Goal: Transaction & Acquisition: Obtain resource

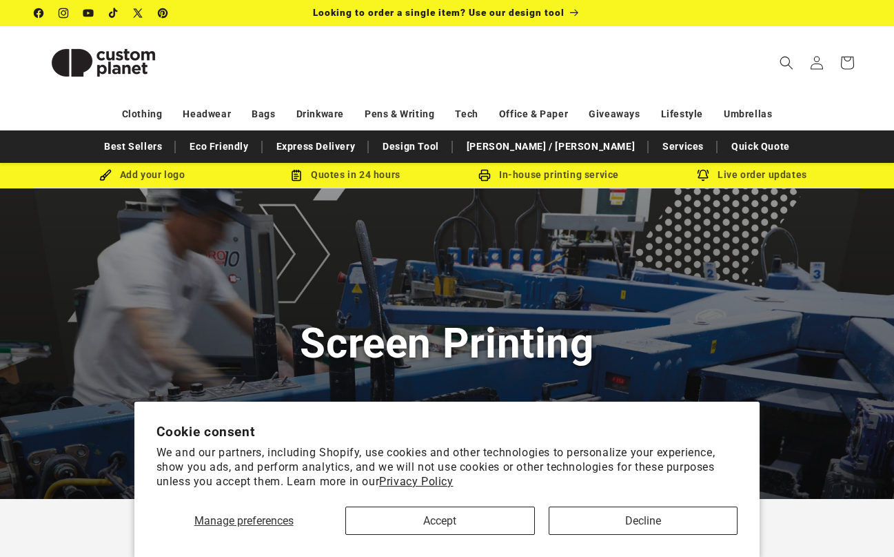
click at [621, 523] on button "Decline" at bounding box center [644, 520] width 190 height 28
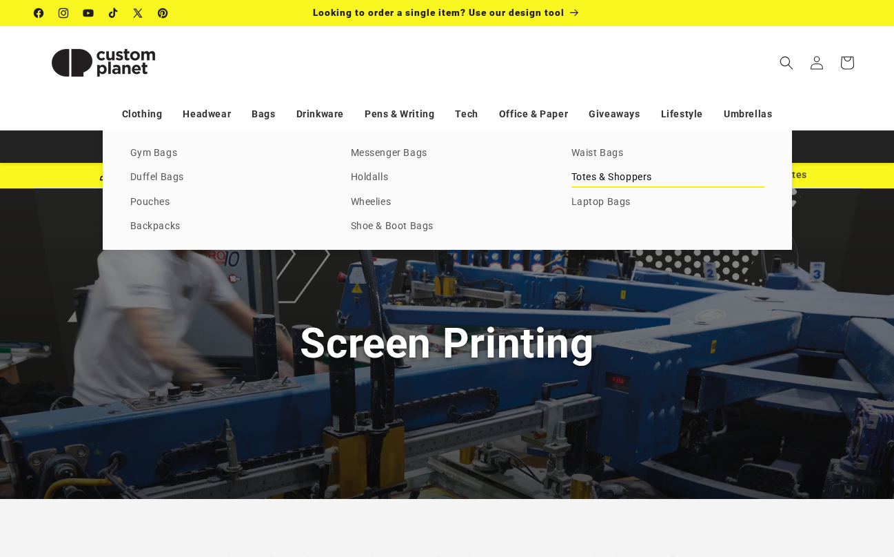
click at [612, 177] on link "Totes & Shoppers" at bounding box center [668, 177] width 193 height 19
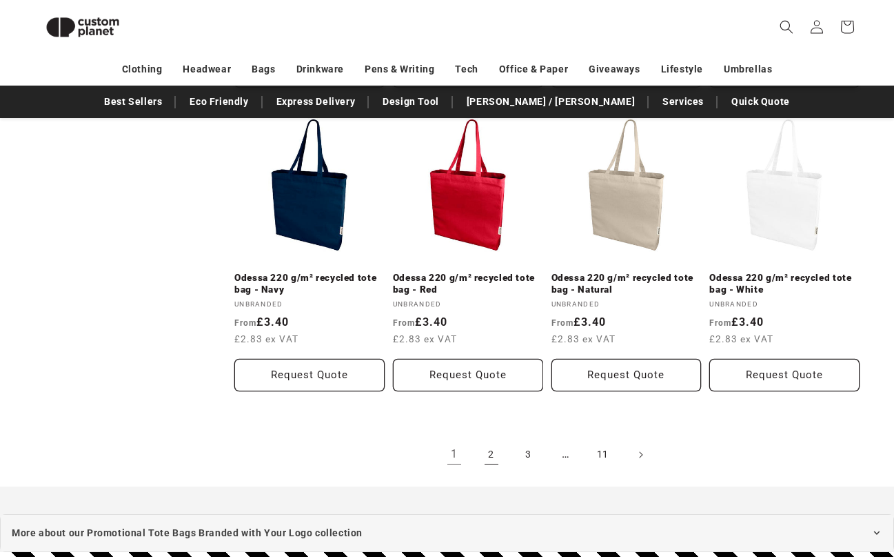
scroll to position [1411, 0]
click at [634, 281] on link "Odessa 220 g/m² recycled tote bag - Natural" at bounding box center [627, 284] width 150 height 24
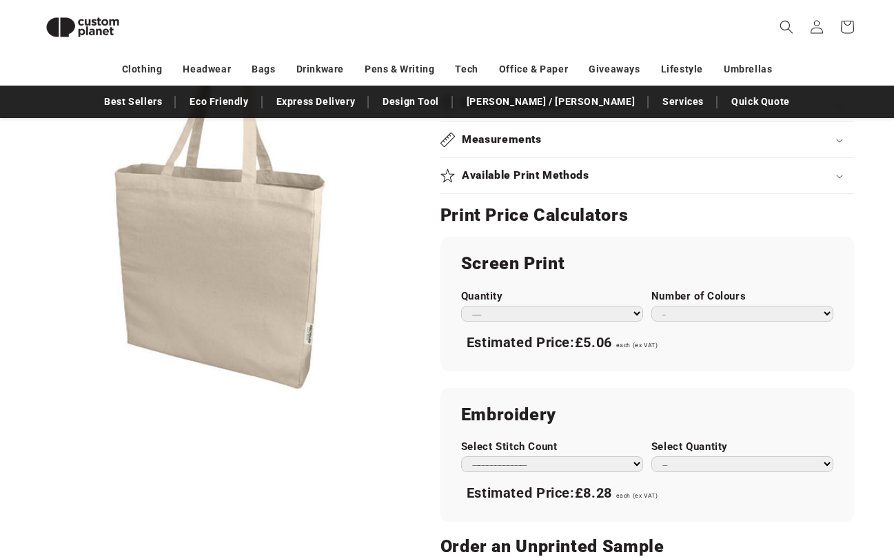
scroll to position [676, 0]
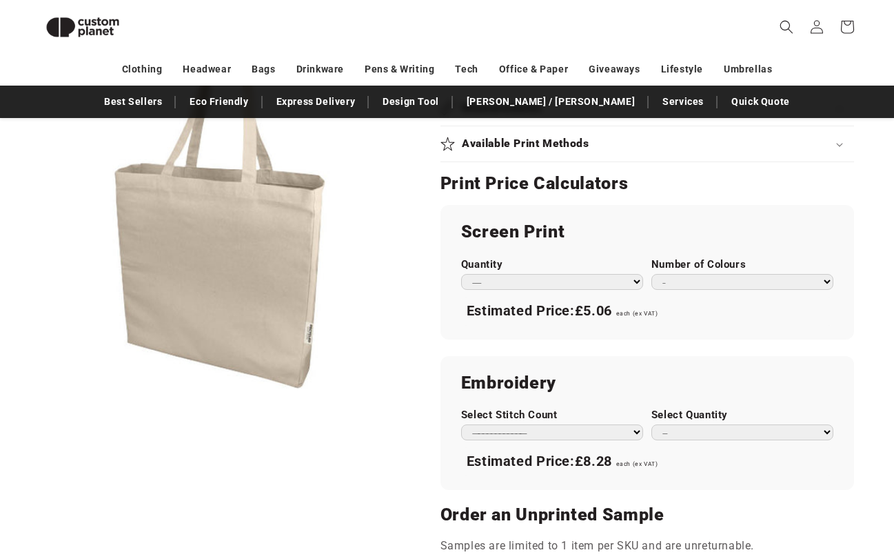
select select "**"
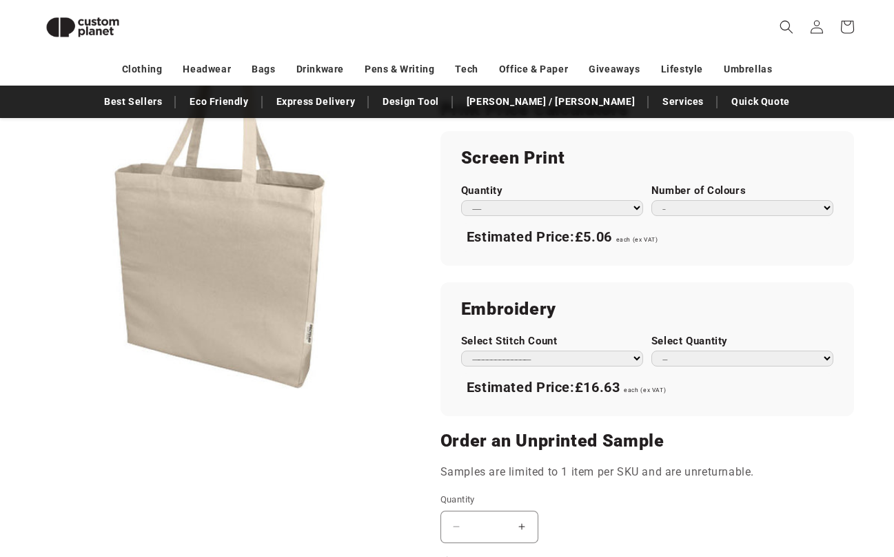
scroll to position [750, 0]
select select "**"
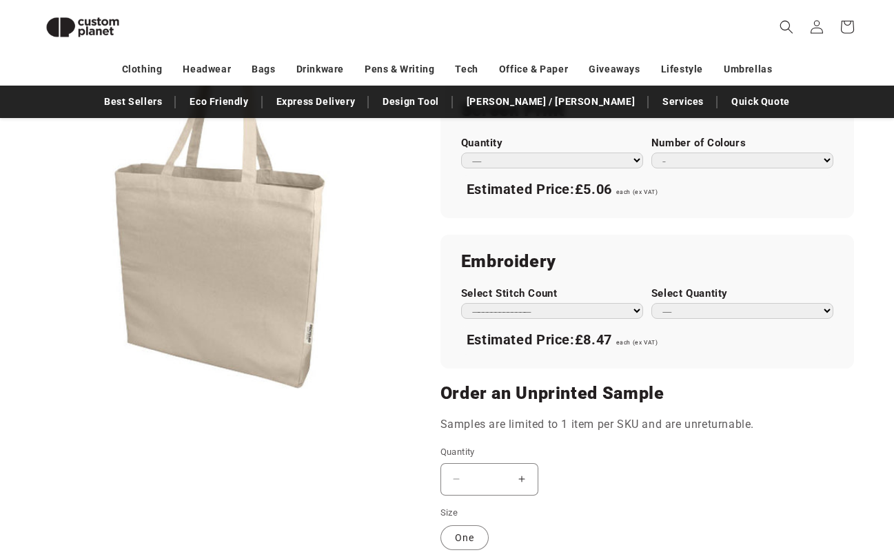
scroll to position [798, 0]
select select "*"
select select "**"
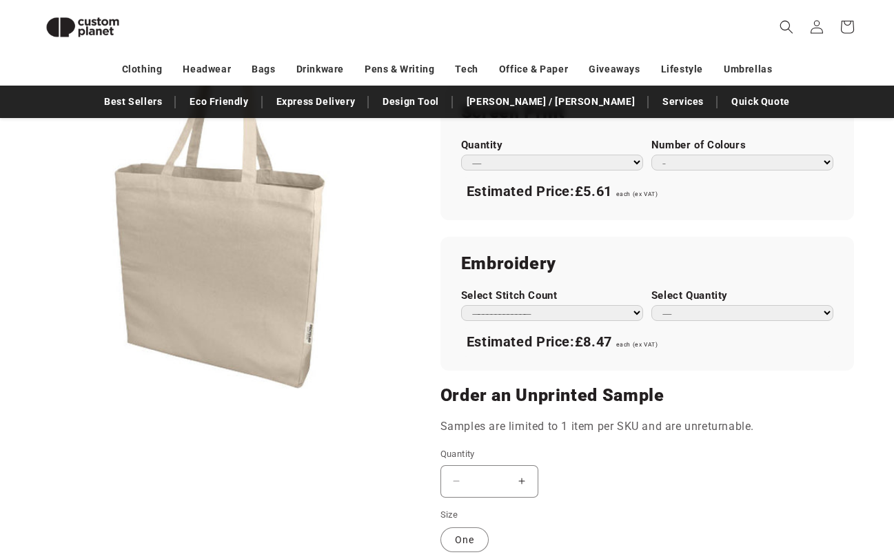
scroll to position [797, 0]
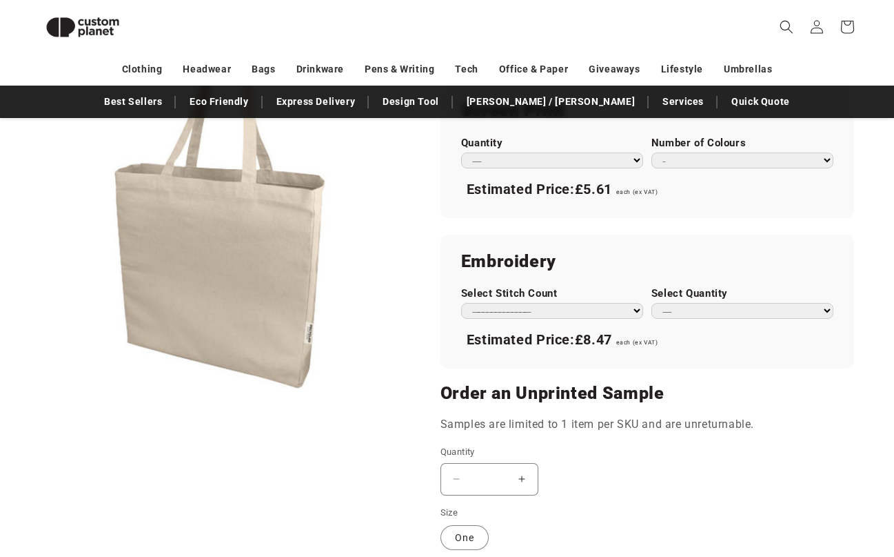
click at [572, 315] on div "**********" at bounding box center [648, 301] width 414 height 134
select select "**"
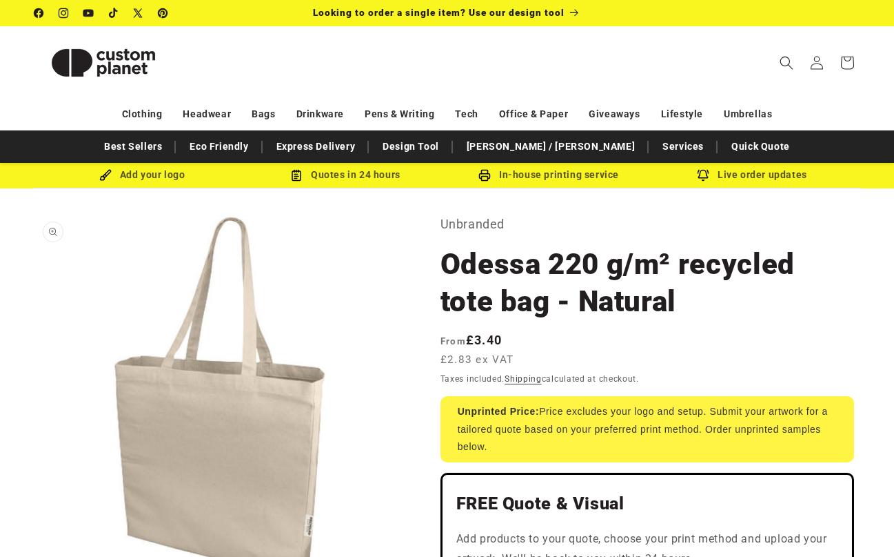
scroll to position [0, 0]
click at [725, 146] on link "Quick Quote" at bounding box center [761, 146] width 72 height 24
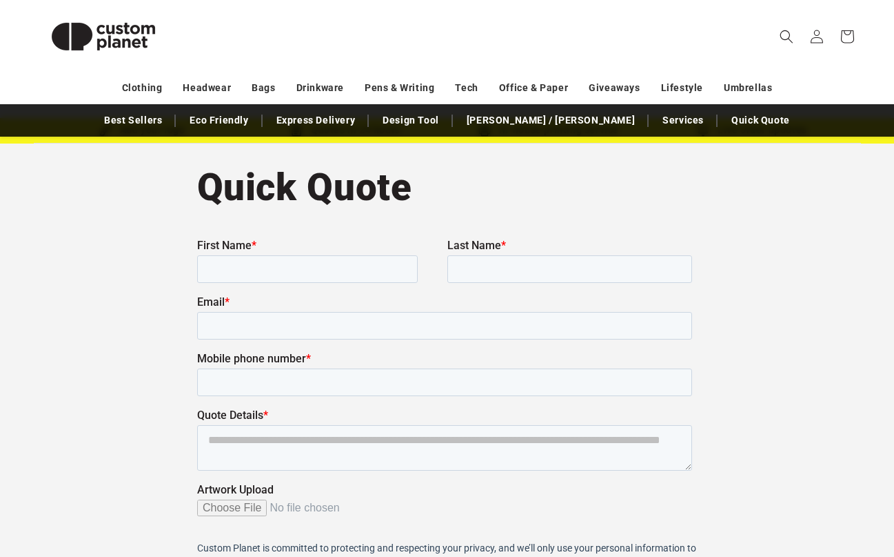
scroll to position [72, 0]
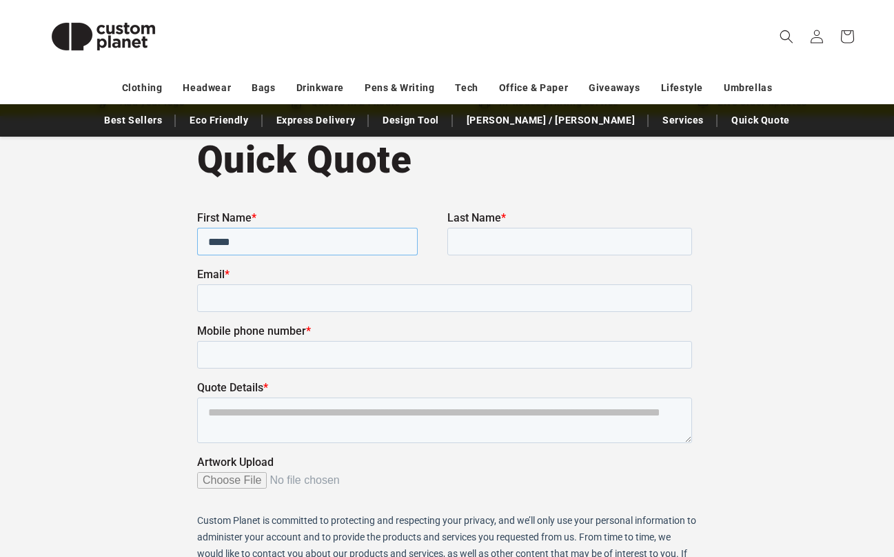
type input "*****"
type input "******"
type input "**********"
click at [257, 426] on textarea "Quote Details *" at bounding box center [444, 420] width 495 height 46
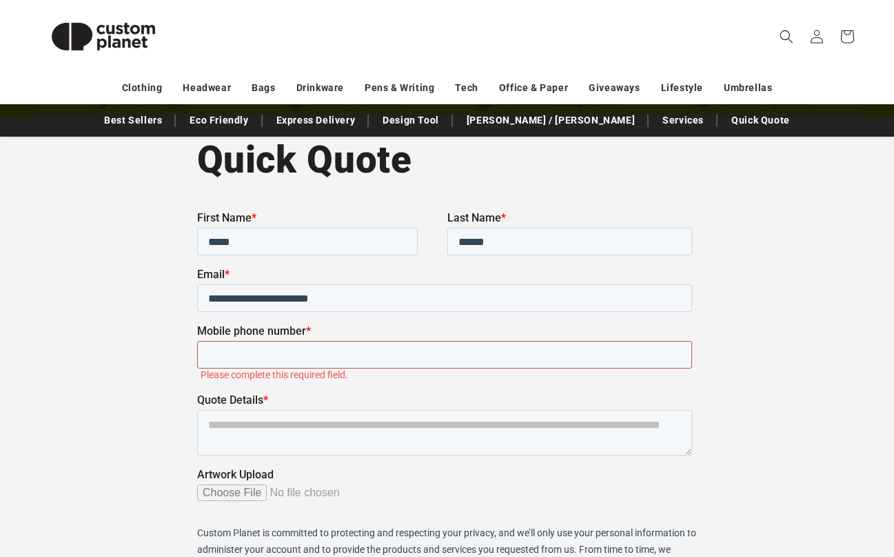
click at [279, 359] on input "Mobile phone number *" at bounding box center [444, 354] width 495 height 28
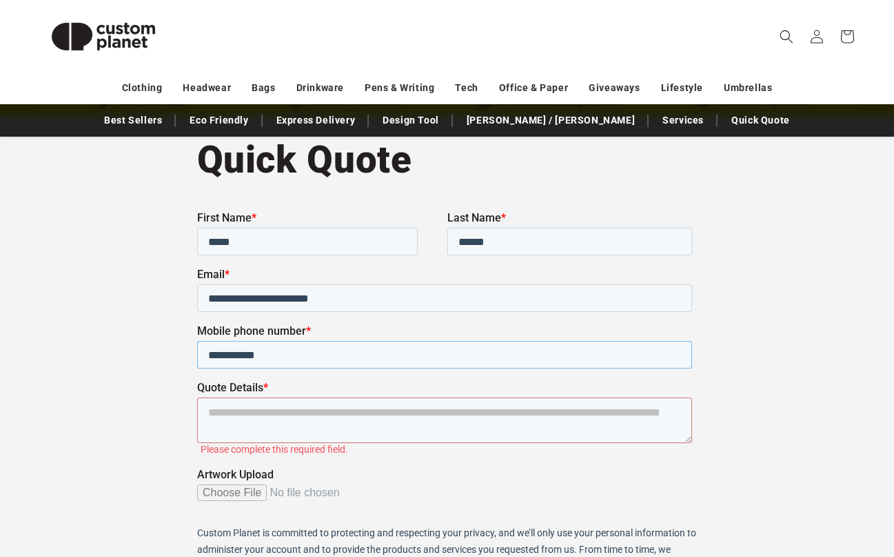
type input "**********"
click at [226, 411] on textarea "Quote Details *" at bounding box center [444, 420] width 495 height 46
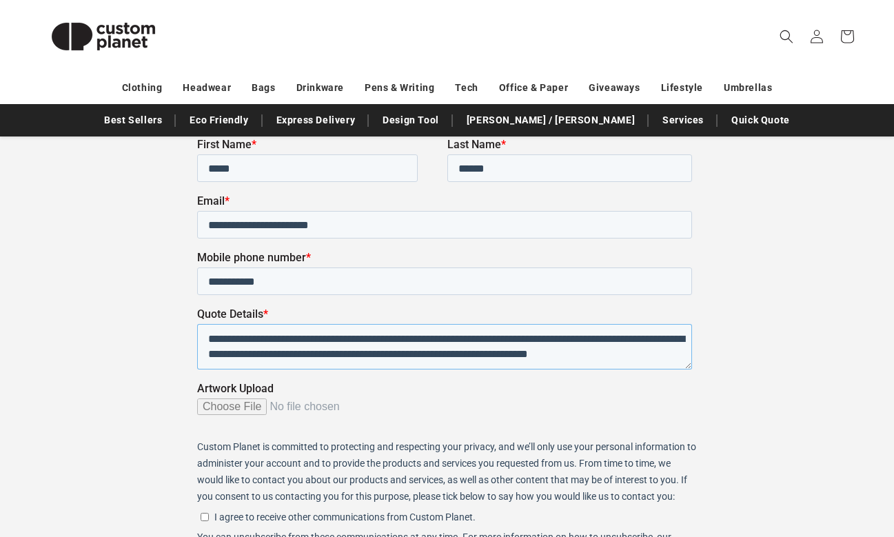
scroll to position [7, 0]
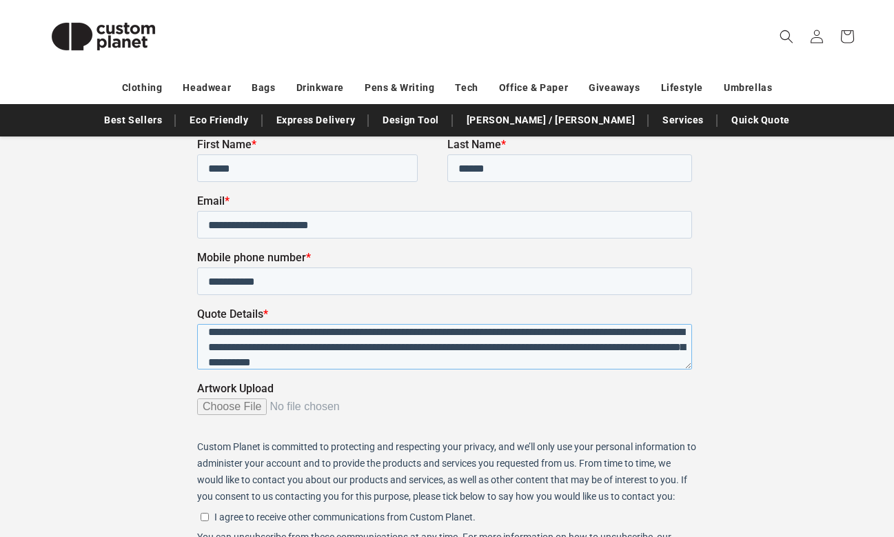
click at [393, 361] on textarea "**********" at bounding box center [444, 346] width 495 height 46
click at [456, 363] on textarea "**********" at bounding box center [444, 346] width 495 height 46
click at [641, 408] on input "Artwork Upload" at bounding box center [444, 412] width 495 height 28
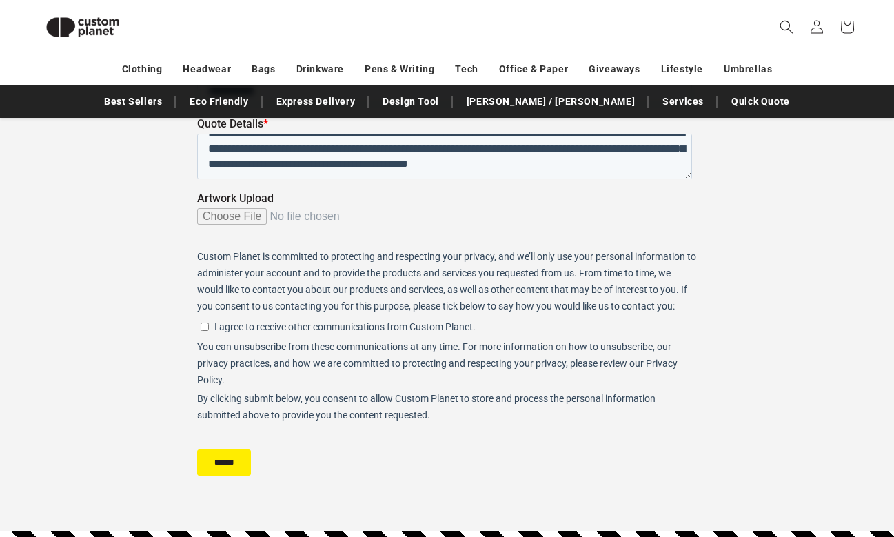
scroll to position [345, 0]
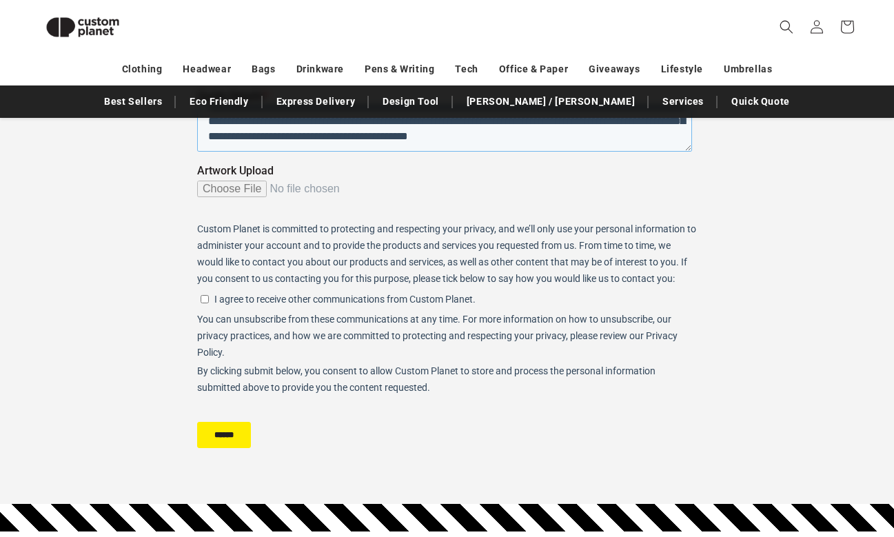
click at [663, 141] on textarea "**********" at bounding box center [444, 129] width 495 height 46
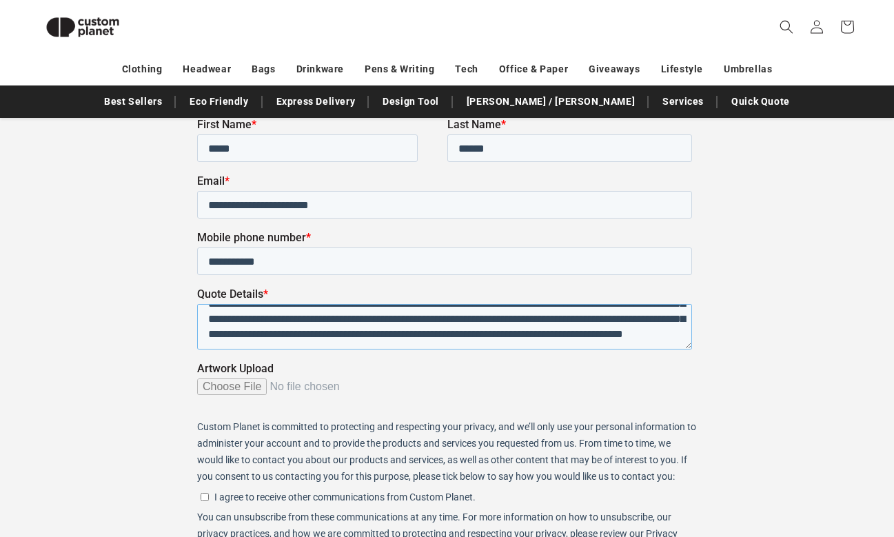
scroll to position [147, 0]
type textarea "**********"
click at [241, 388] on input "Artwork Upload" at bounding box center [444, 392] width 495 height 28
type input "**********"
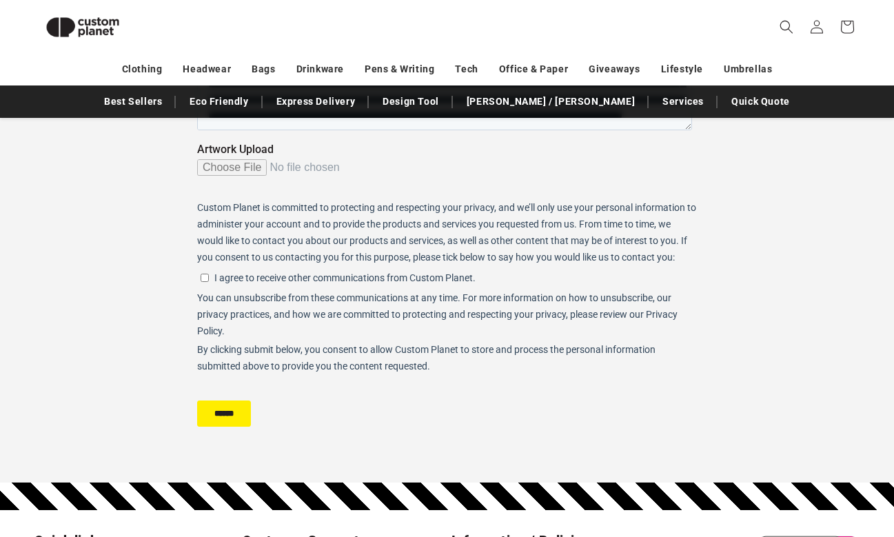
scroll to position [430, 0]
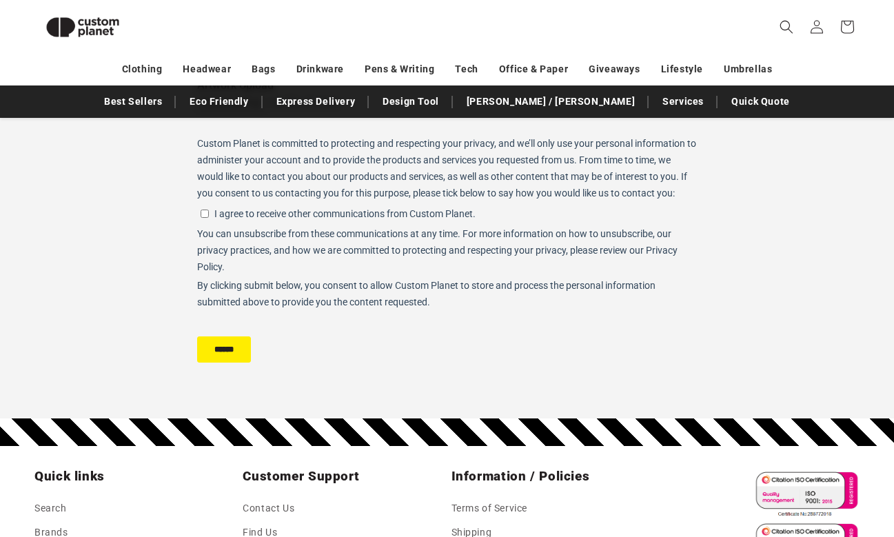
click at [223, 348] on input "******" at bounding box center [224, 350] width 54 height 26
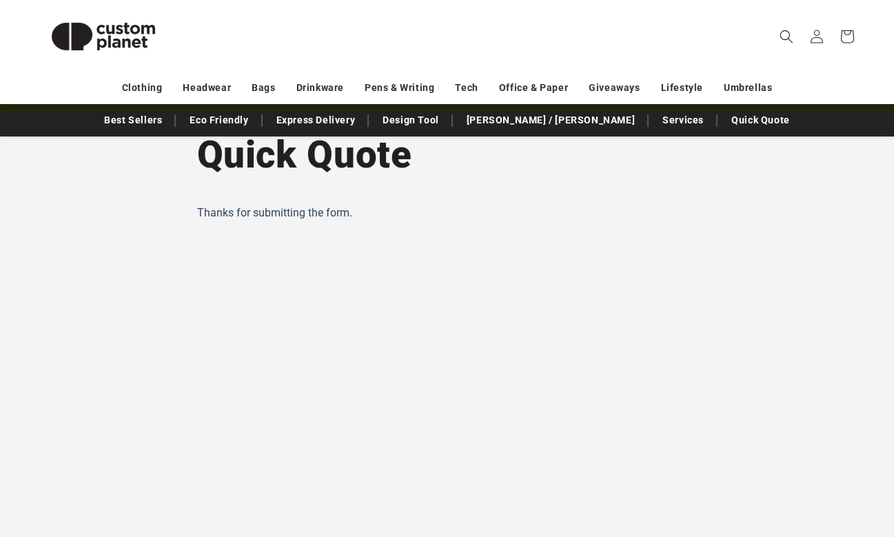
scroll to position [141, 0]
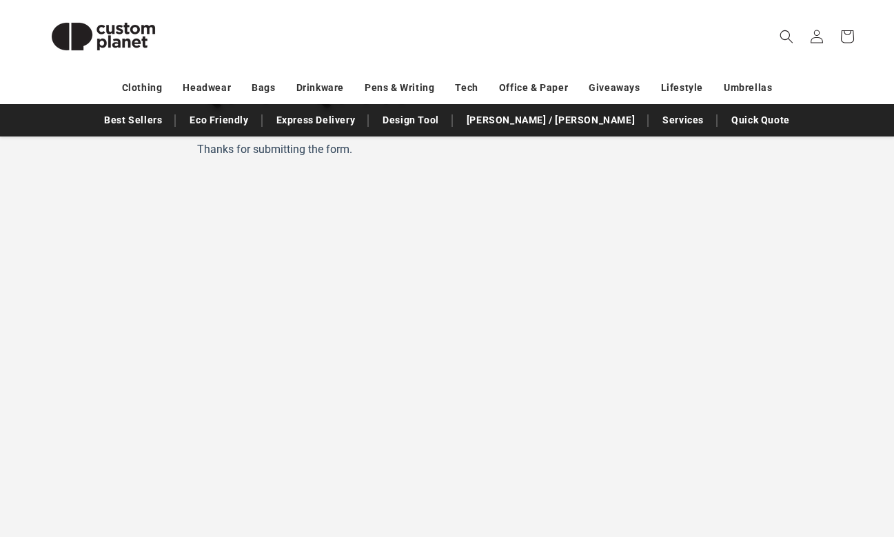
click at [451, 0] on header "Search My Account / Order Progress Cart Clothing Clothing T-shirts" at bounding box center [447, 36] width 894 height 72
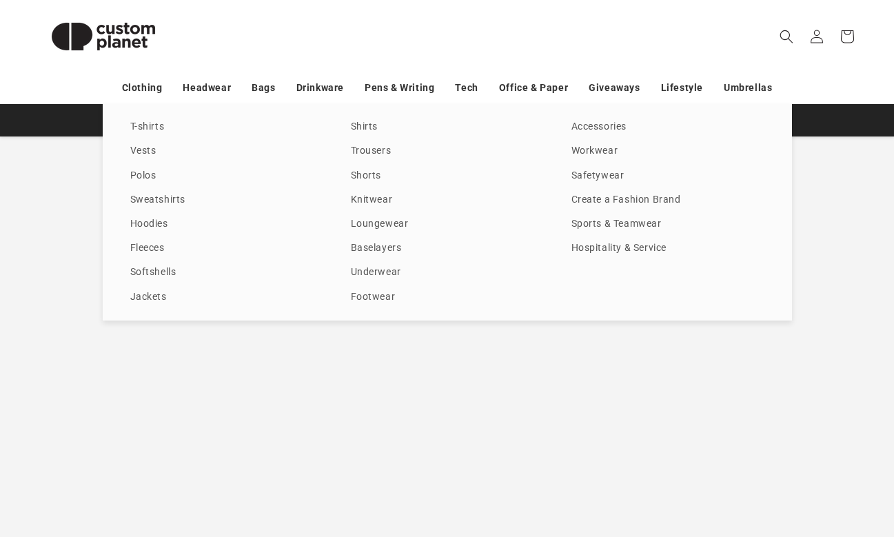
click at [90, 397] on section "Quick Quote" at bounding box center [447, 387] width 894 height 679
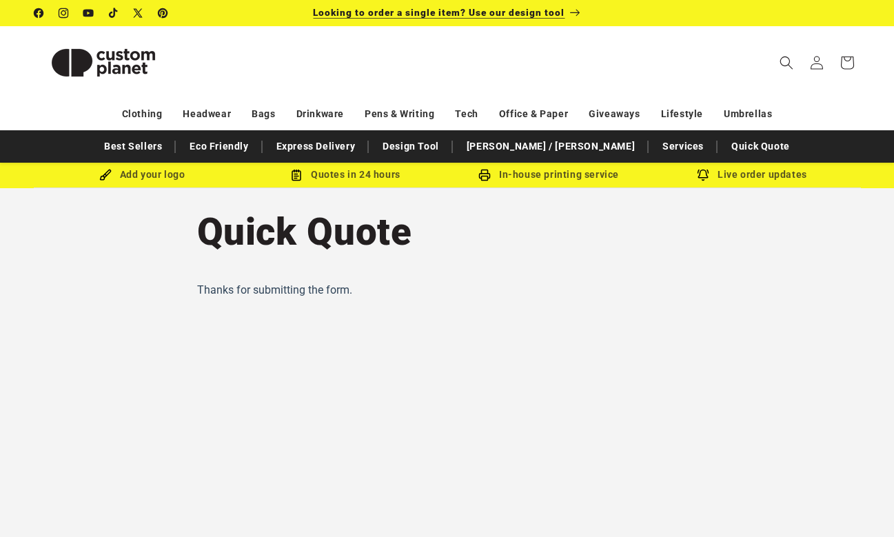
scroll to position [0, 0]
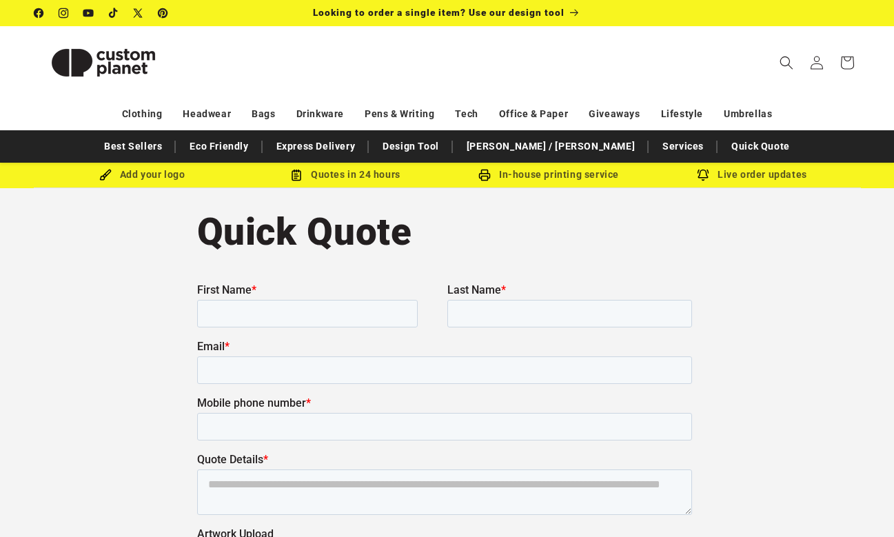
click at [369, 264] on div "Quick Quote" at bounding box center [447, 521] width 501 height 667
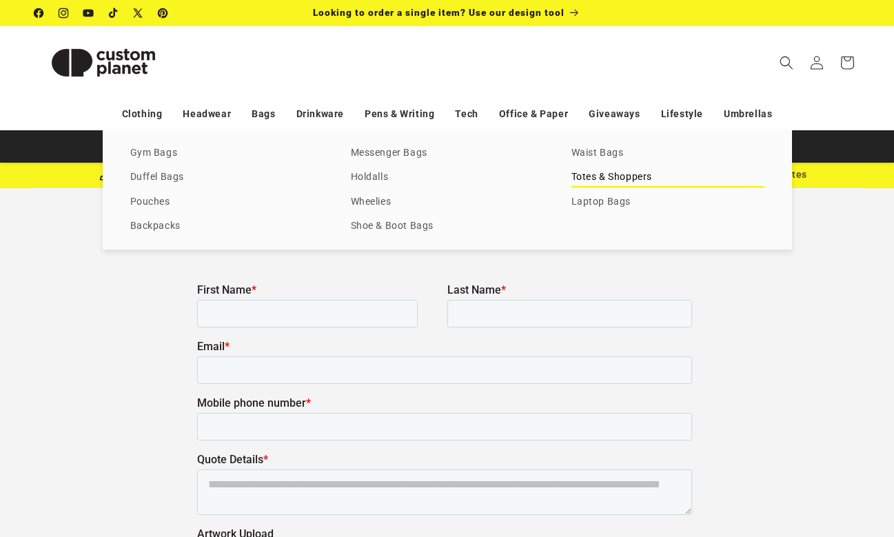
click at [581, 172] on link "Totes & Shoppers" at bounding box center [668, 177] width 193 height 19
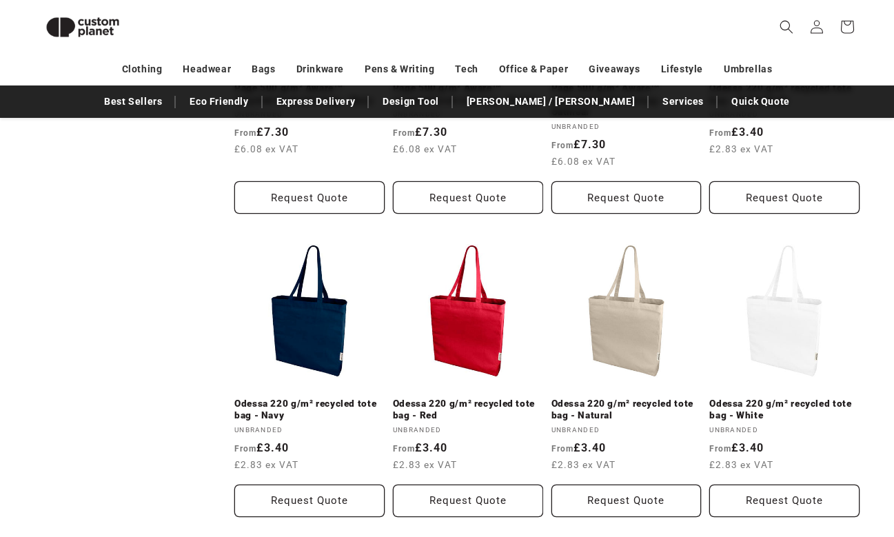
scroll to position [1329, 0]
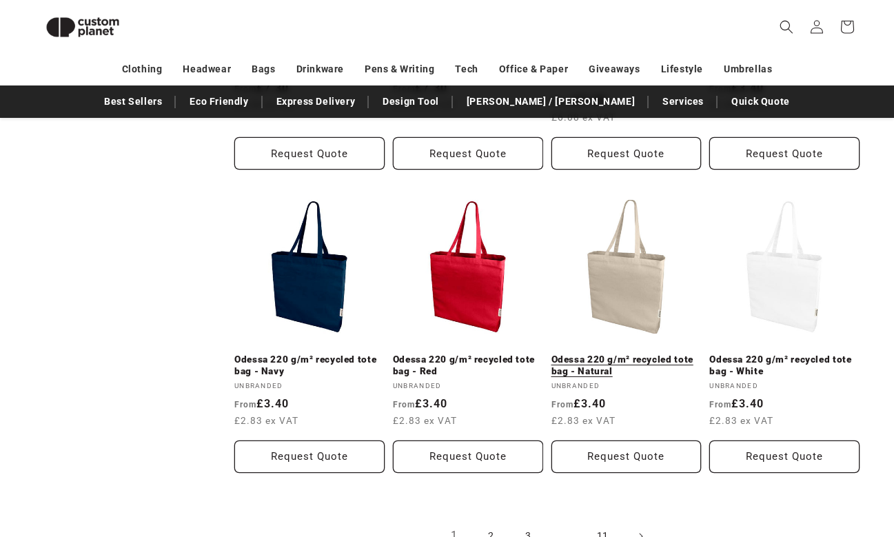
click at [594, 354] on link "Odessa 220 g/m² recycled tote bag - Natural" at bounding box center [627, 366] width 150 height 24
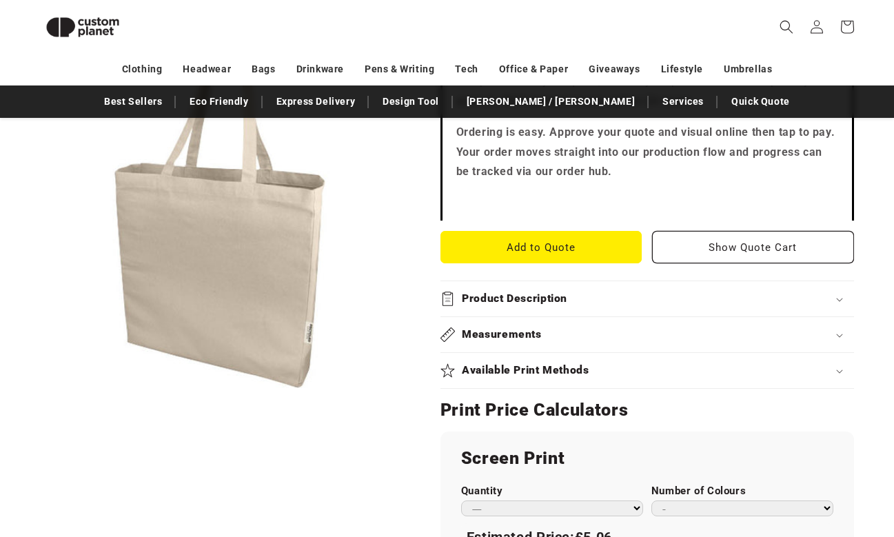
scroll to position [447, 1]
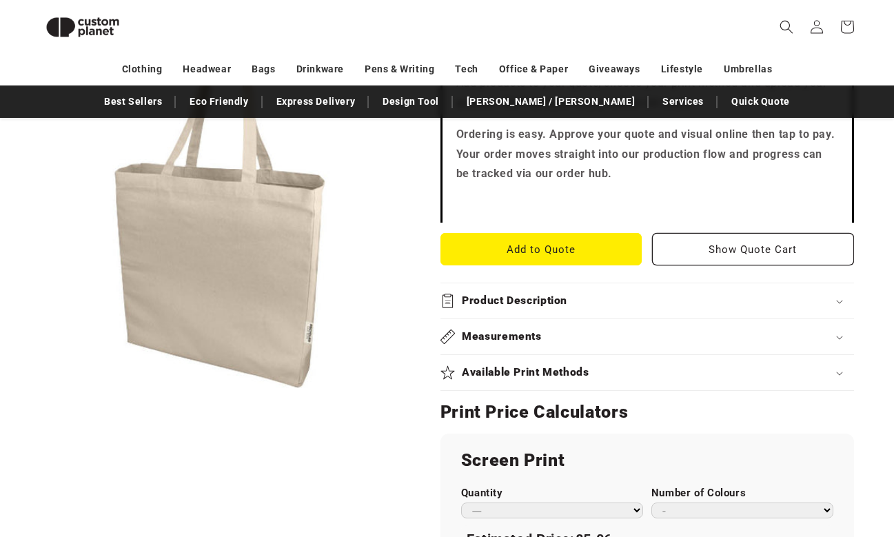
click at [601, 370] on div "Available Print Methods" at bounding box center [648, 373] width 414 height 14
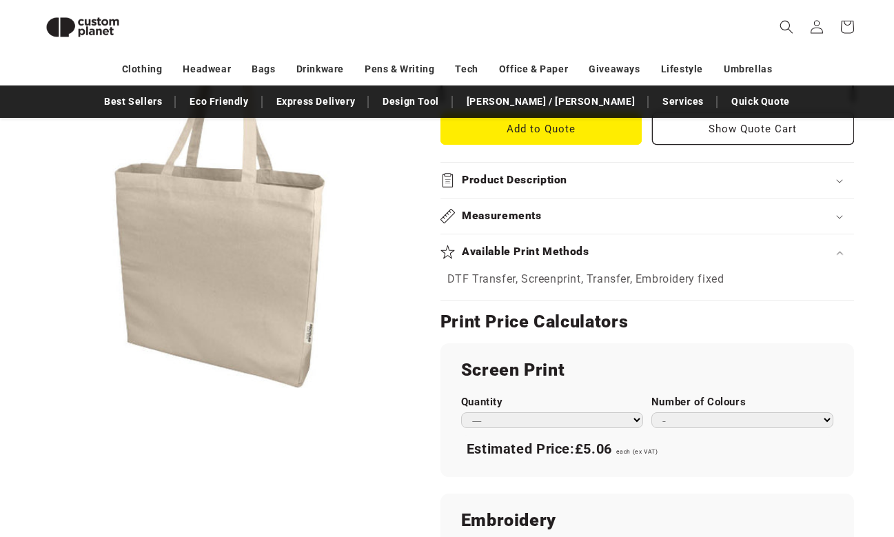
scroll to position [581, 0]
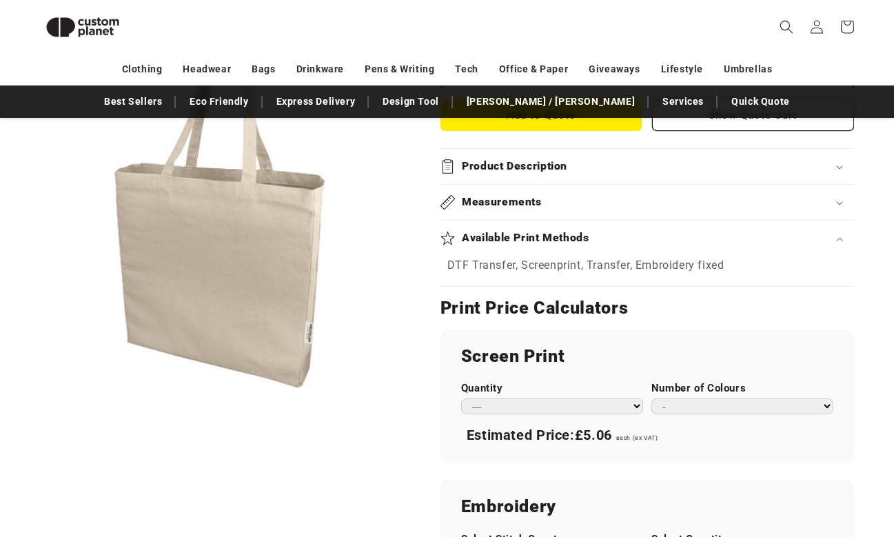
click at [613, 170] on div "Product Description" at bounding box center [648, 166] width 414 height 14
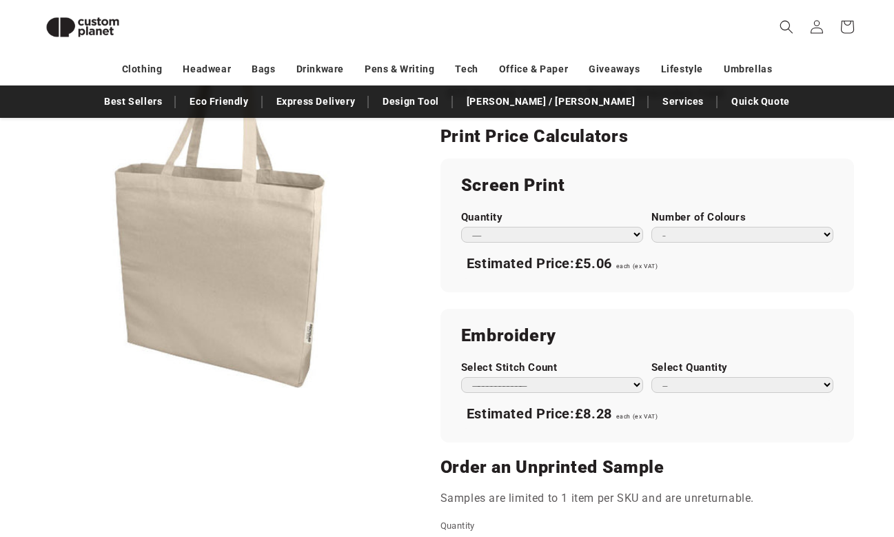
scroll to position [483, 0]
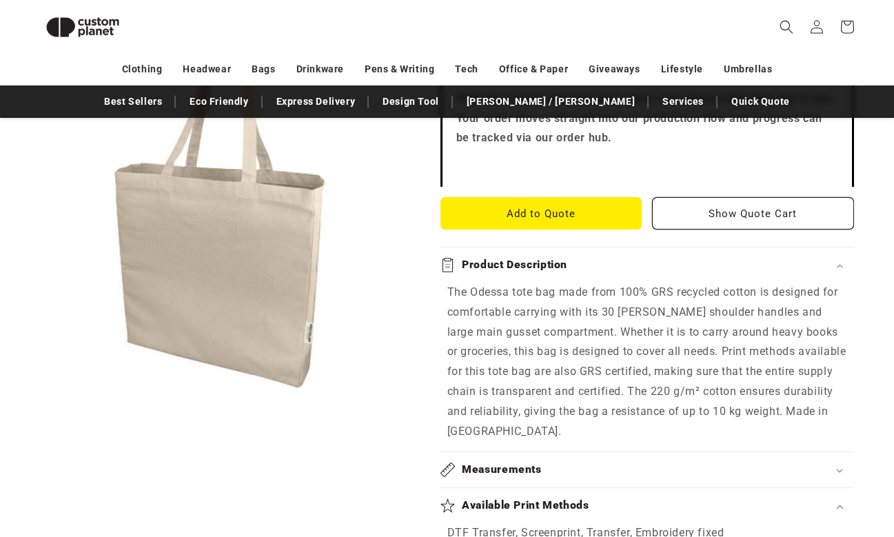
click at [232, 8] on header "Search My Account / Order Progress Cart Clothing Clothing T-shirts" at bounding box center [447, 27] width 894 height 54
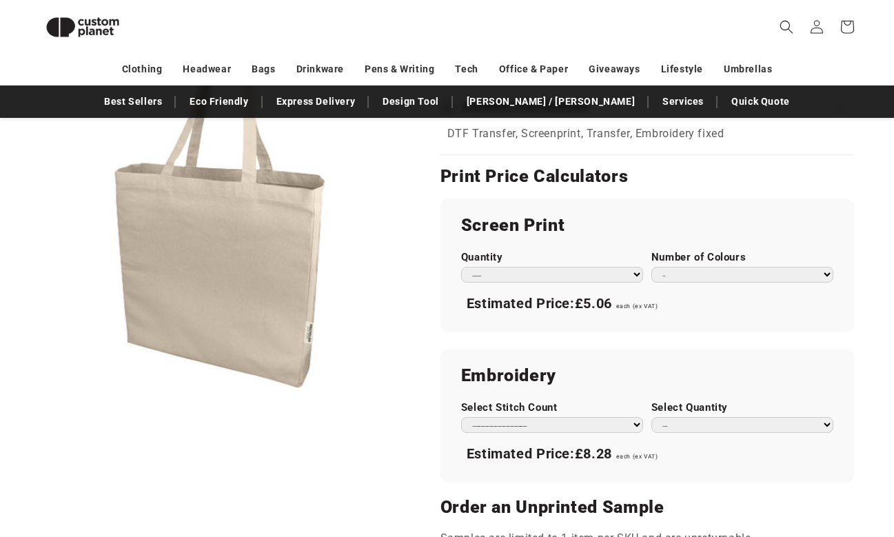
scroll to position [867, 0]
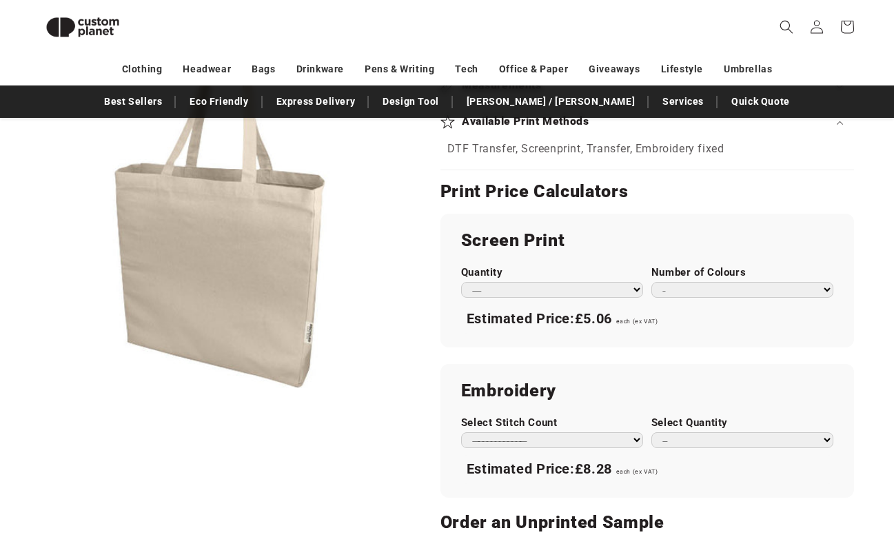
select select "*"
click at [530, 290] on div "Screen Print Quantity *** *** *** **** **** **** ***** ***** Number of Colours …" at bounding box center [648, 281] width 414 height 134
select select "***"
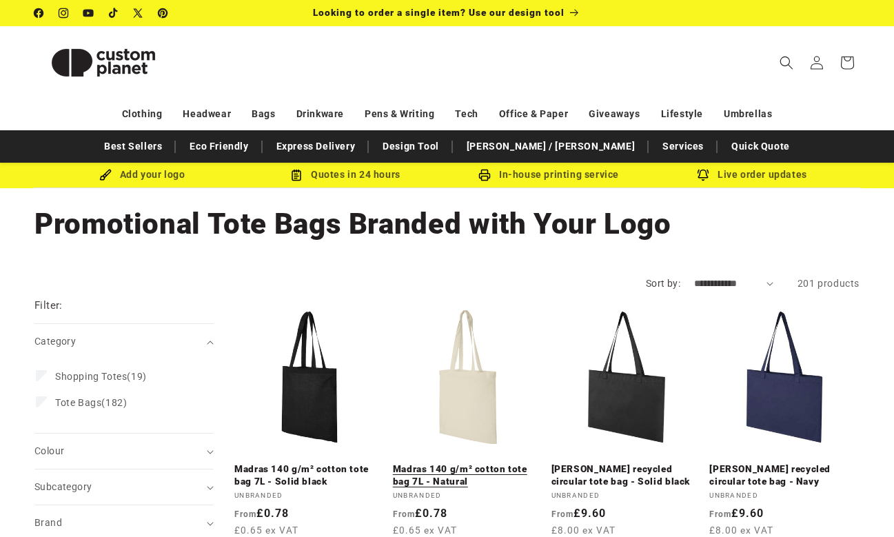
click at [461, 463] on link "Madras 140 g/m² cotton tote bag 7L - Natural" at bounding box center [468, 475] width 150 height 24
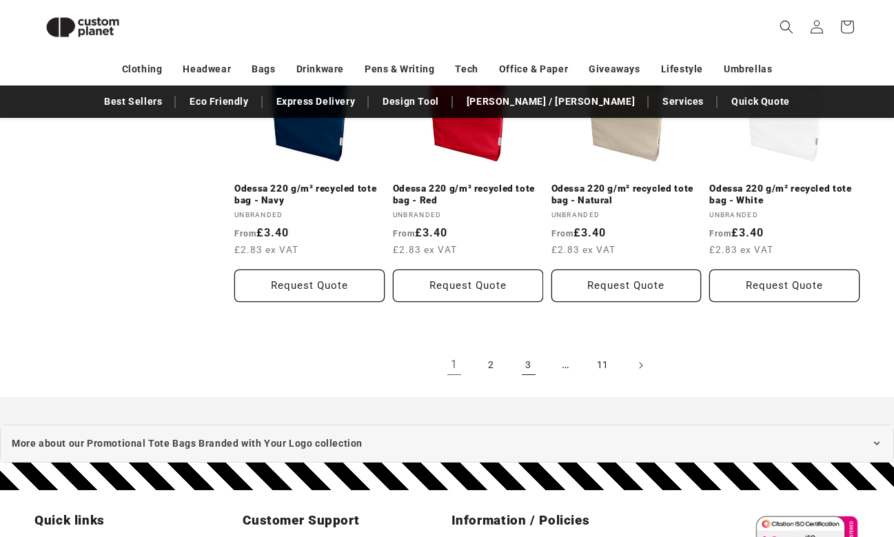
scroll to position [1501, 0]
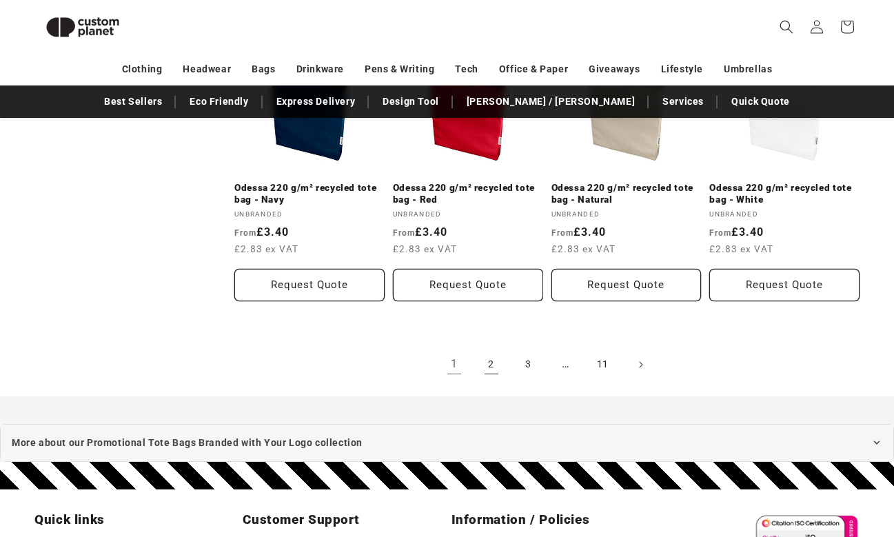
click at [499, 370] on link "2" at bounding box center [492, 365] width 30 height 30
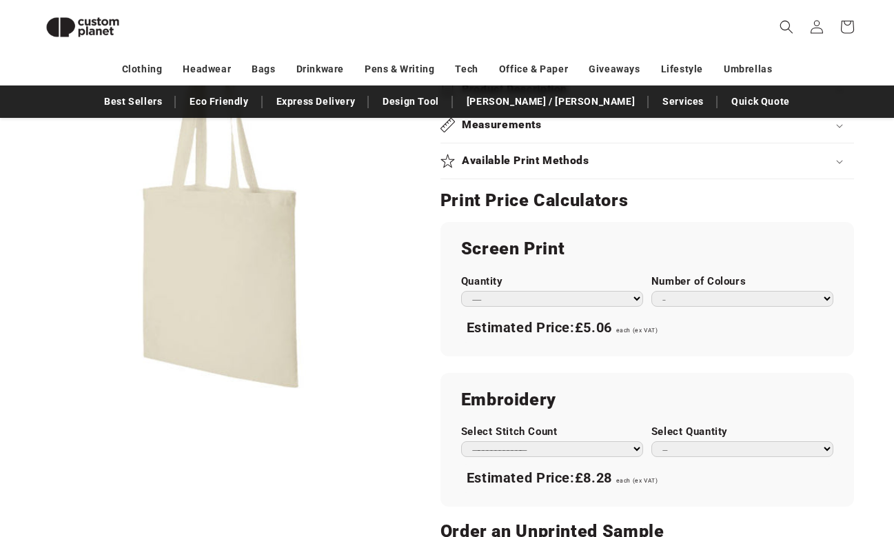
scroll to position [635, 0]
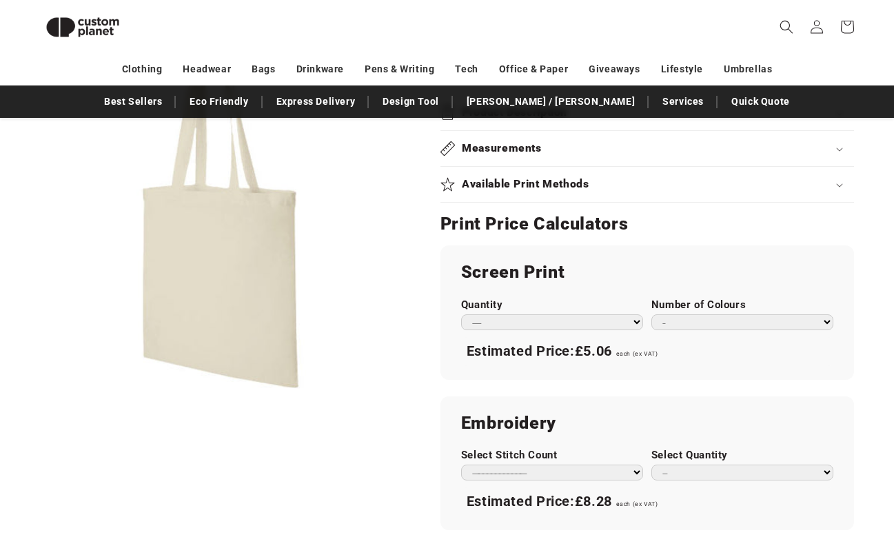
select select "*"
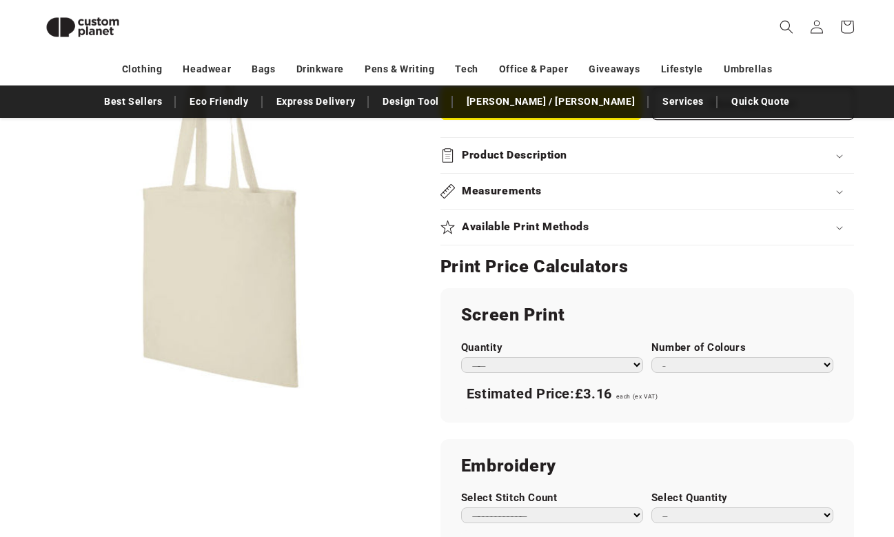
scroll to position [592, 0]
select select "**"
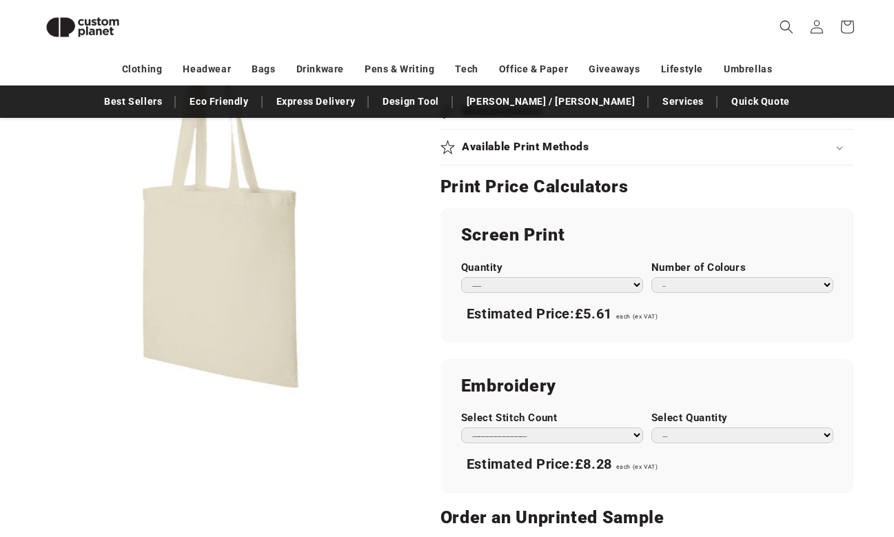
scroll to position [669, 0]
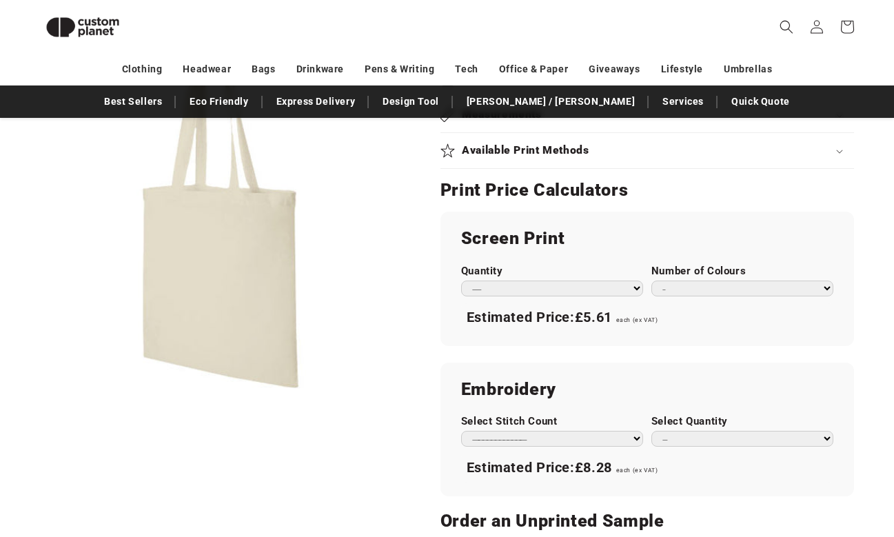
select select "*"
select select "****"
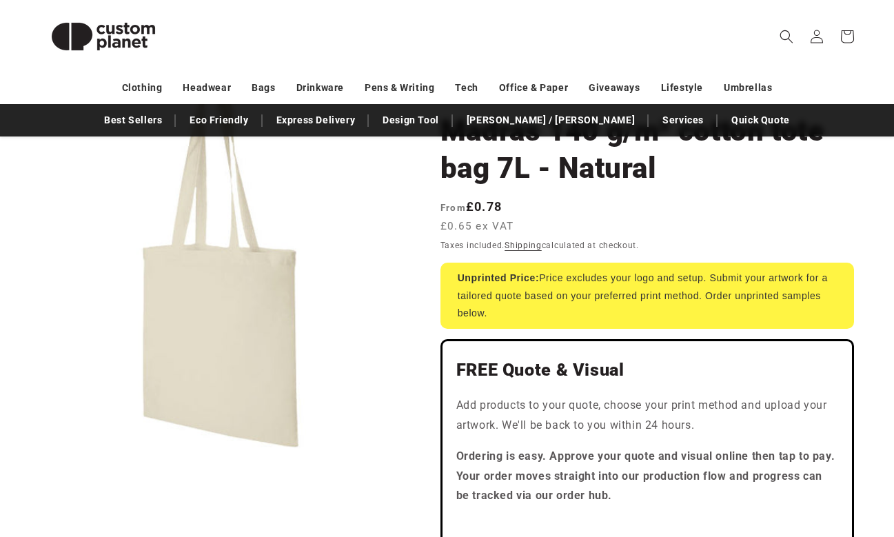
scroll to position [139, 0]
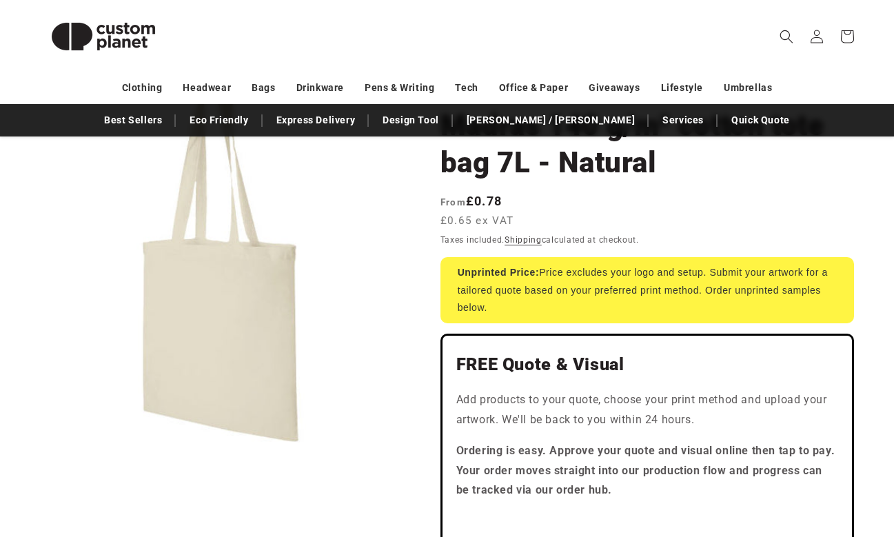
click at [34, 446] on button "Open media 1 in modal" at bounding box center [34, 446] width 0 height 0
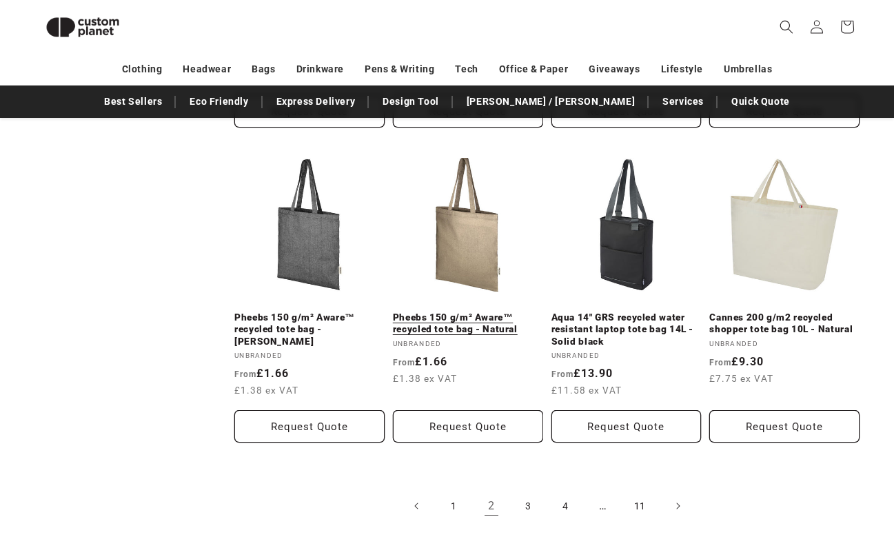
scroll to position [1386, 0]
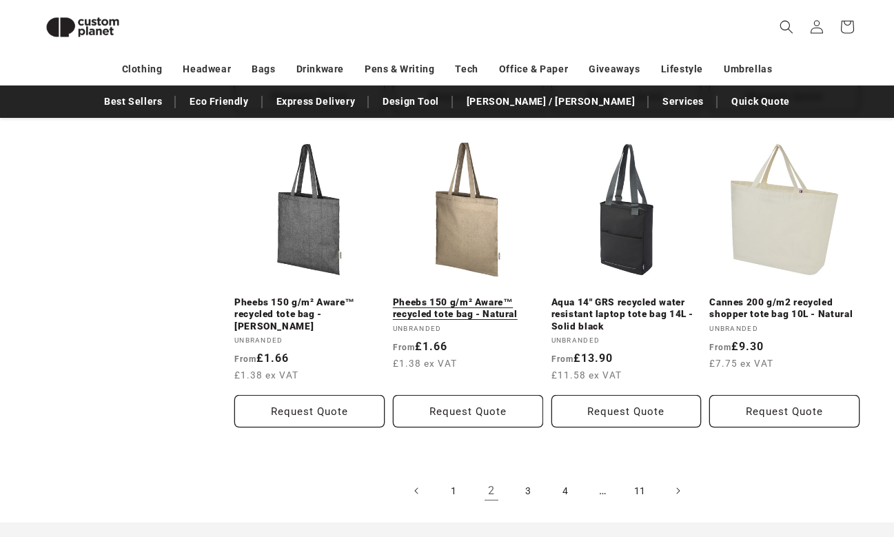
click at [497, 321] on link "Pheebs 150 g/m² Aware™ recycled tote bag - Natural" at bounding box center [468, 309] width 150 height 24
click at [541, 502] on link "3" at bounding box center [529, 491] width 30 height 30
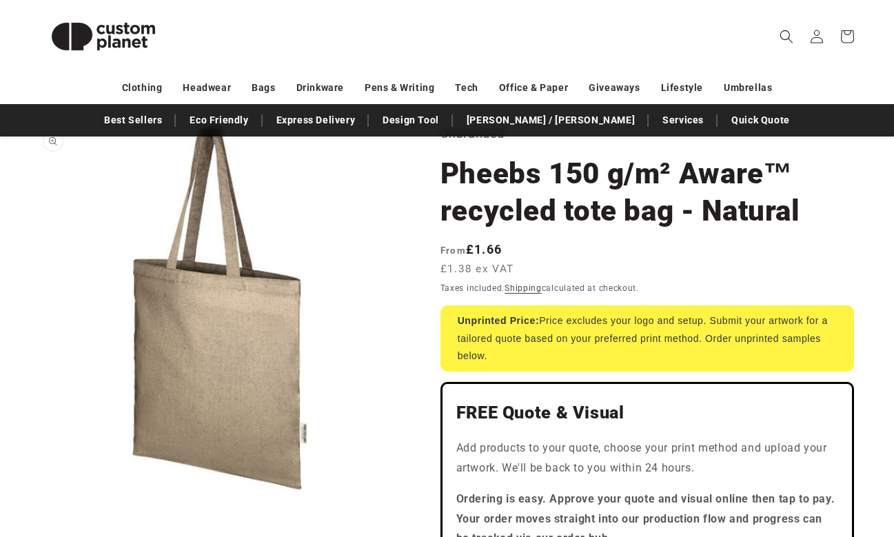
scroll to position [106, 0]
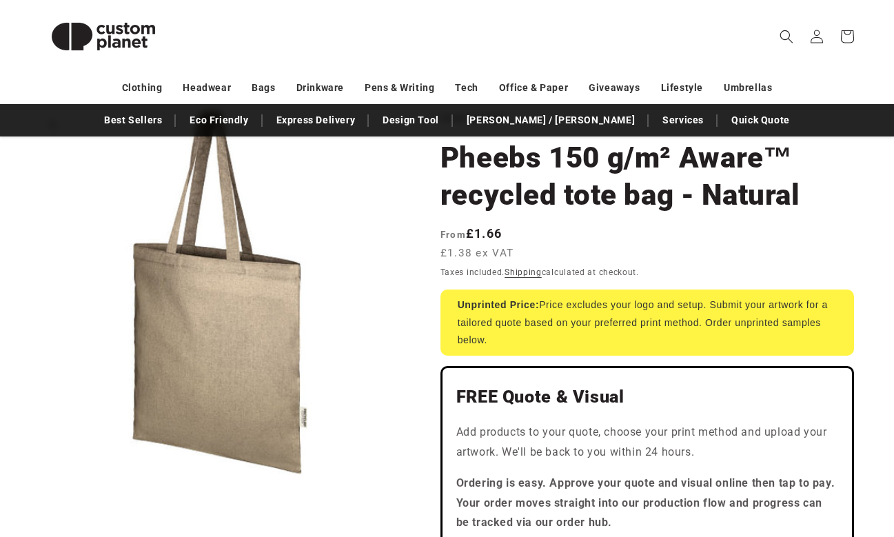
click at [34, 478] on button "Open media 1 in modal" at bounding box center [34, 478] width 0 height 0
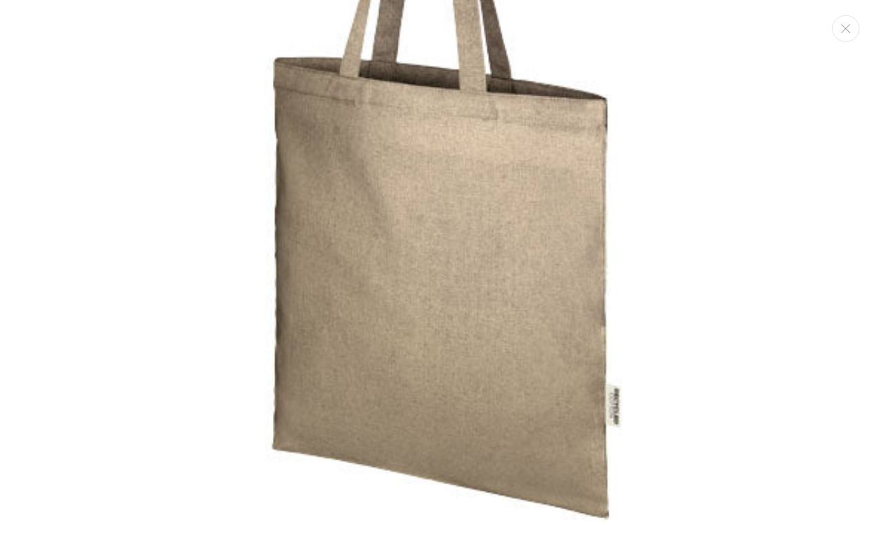
scroll to position [230, 0]
click at [852, 38] on button "Close" at bounding box center [846, 28] width 28 height 27
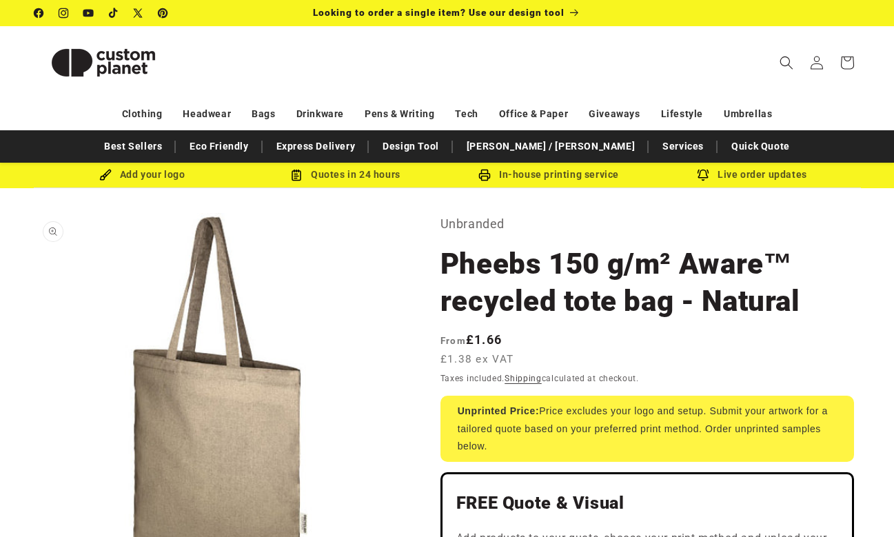
scroll to position [0, 0]
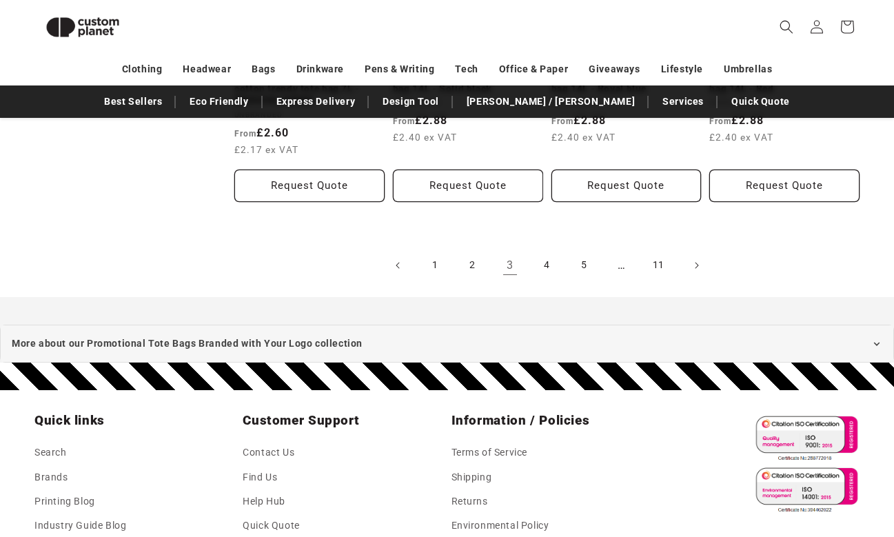
scroll to position [1623, 0]
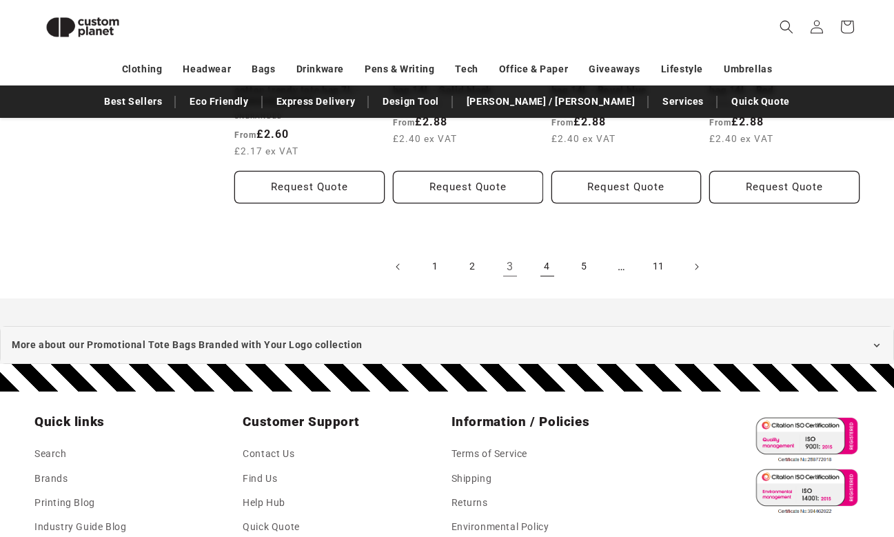
click at [542, 252] on link "4" at bounding box center [547, 267] width 30 height 30
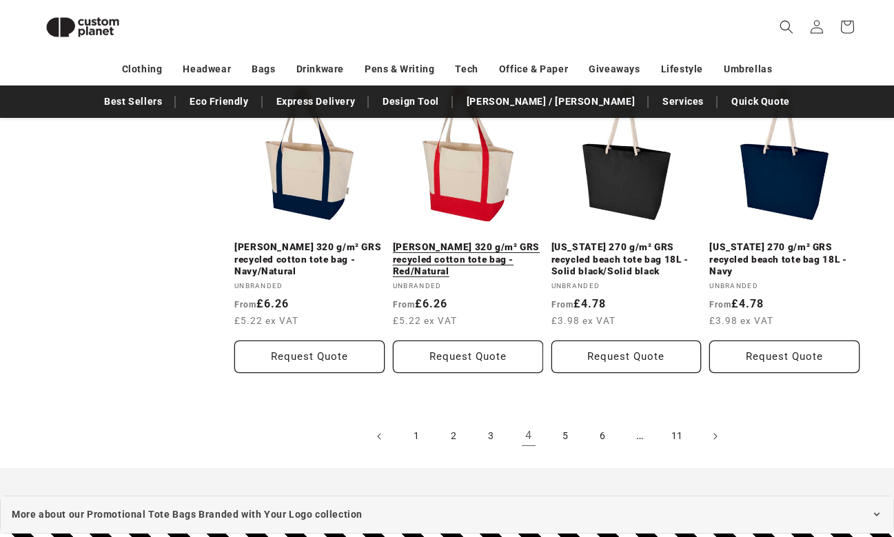
scroll to position [1497, 0]
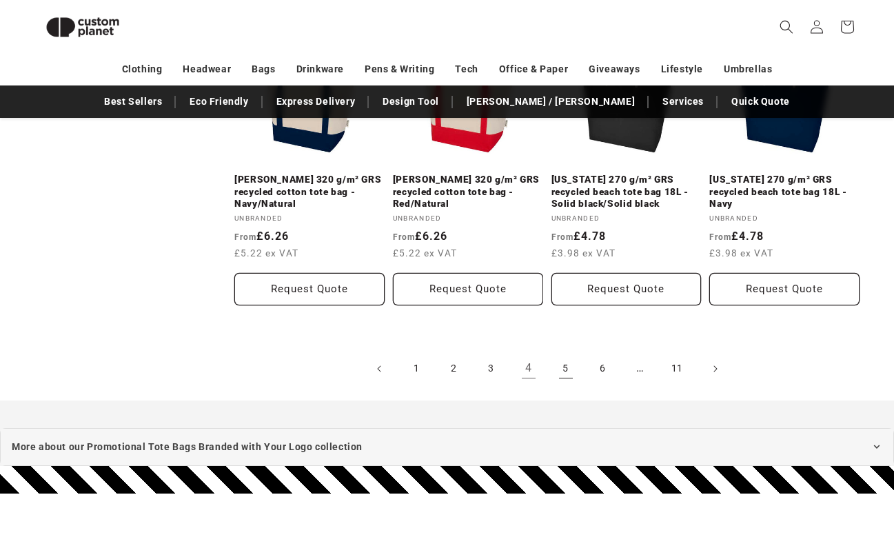
click at [566, 357] on link "5" at bounding box center [566, 369] width 30 height 30
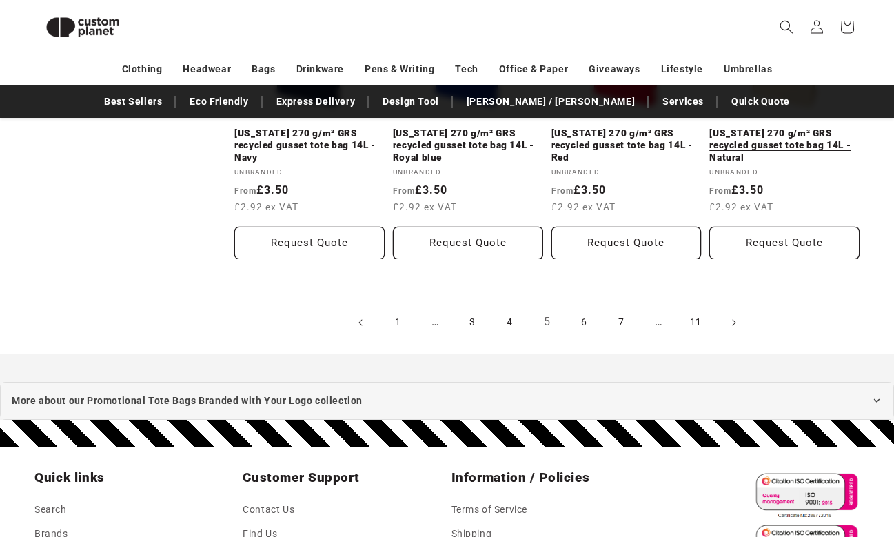
scroll to position [1596, 0]
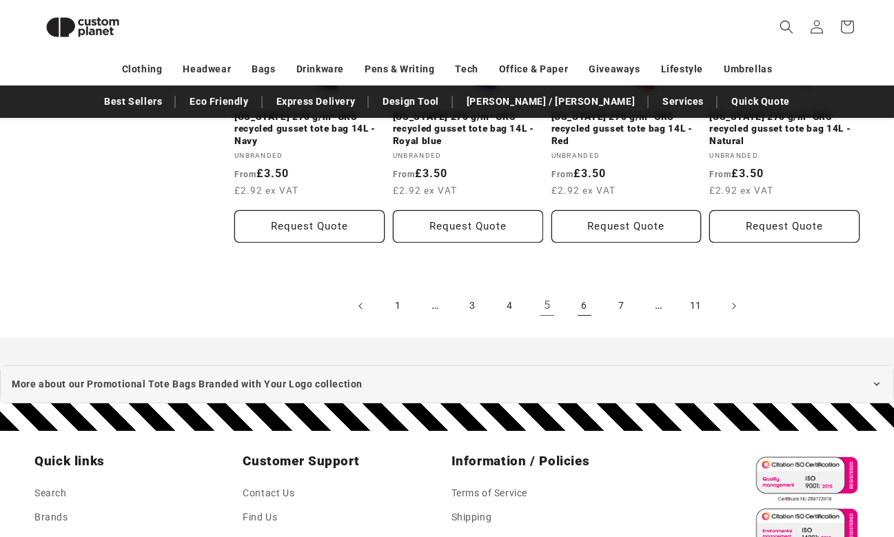
click at [588, 304] on link "6" at bounding box center [585, 306] width 30 height 30
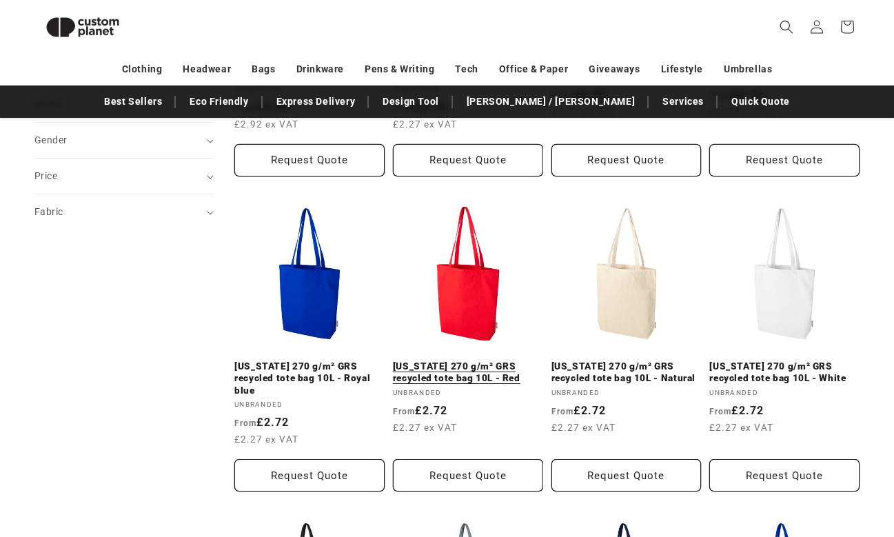
scroll to position [391, 0]
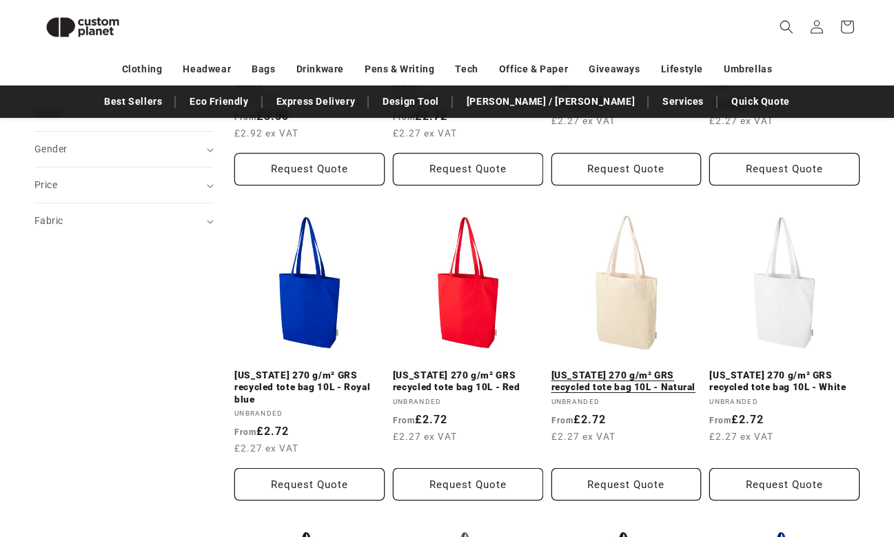
click at [618, 370] on link "[US_STATE] 270 g/m² GRS recycled tote bag 10L - Natural" at bounding box center [627, 382] width 150 height 24
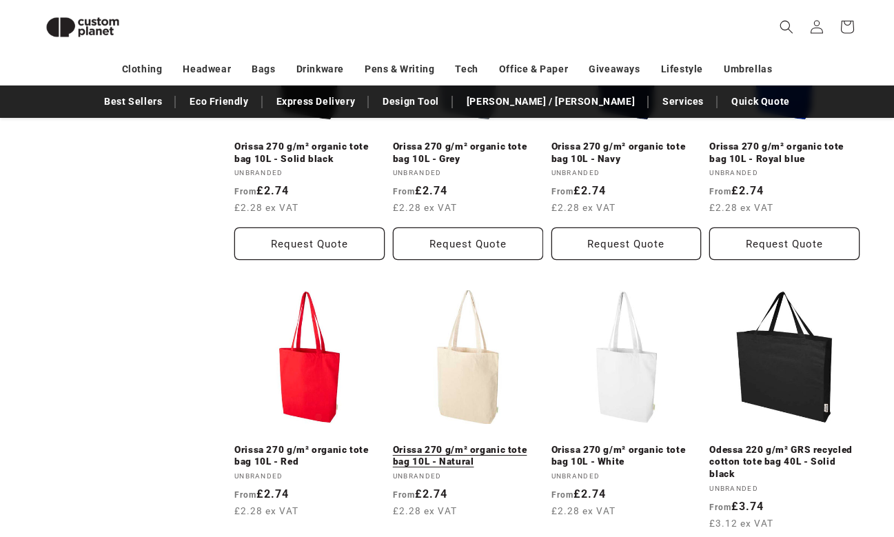
scroll to position [938, 0]
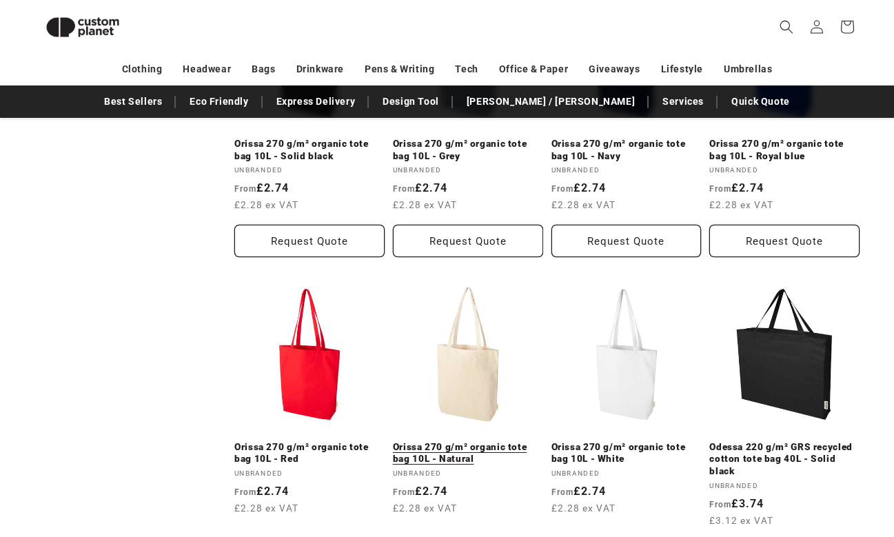
click at [491, 441] on link "Orissa 270 g/m² organic tote bag 10L - Natural" at bounding box center [468, 453] width 150 height 24
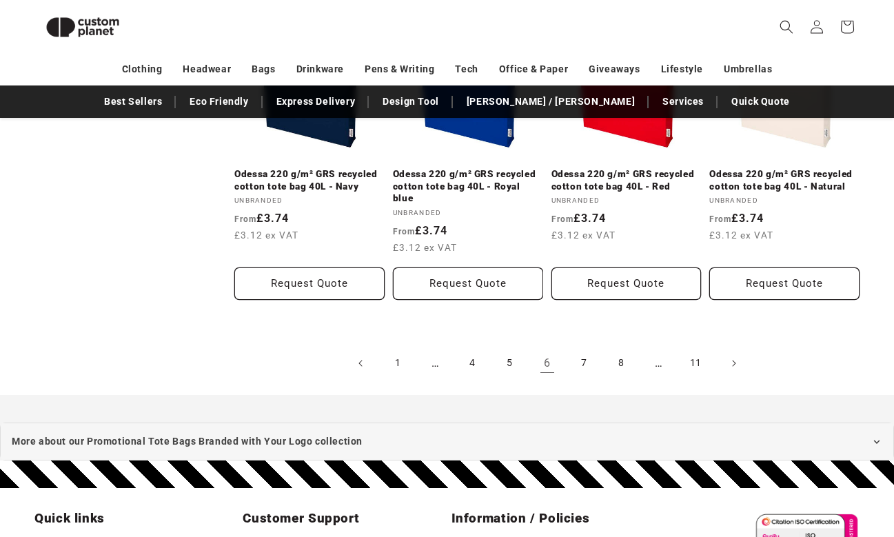
scroll to position [1548, 0]
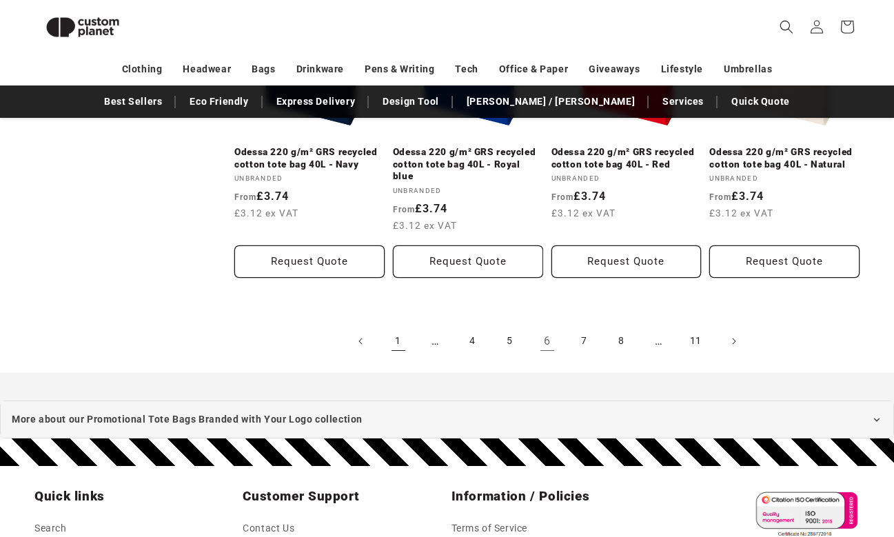
click at [406, 326] on link "1" at bounding box center [398, 341] width 30 height 30
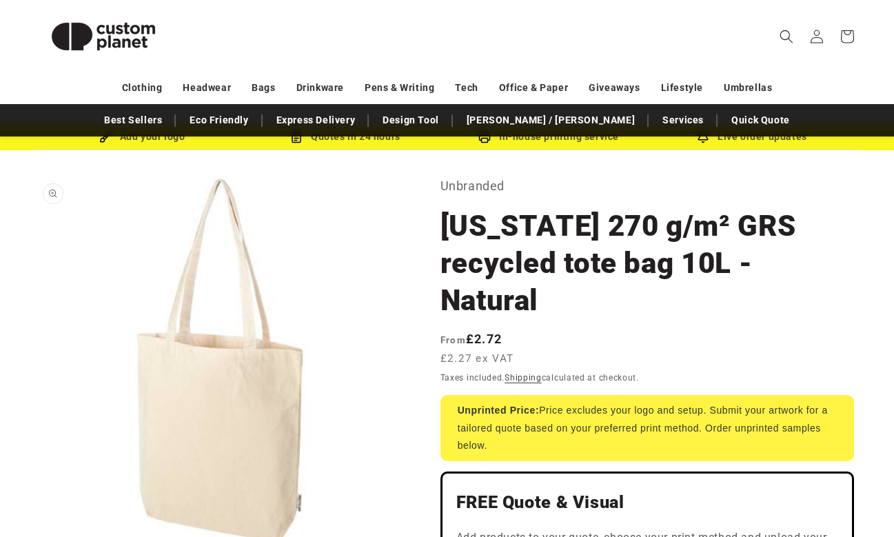
scroll to position [80, 0]
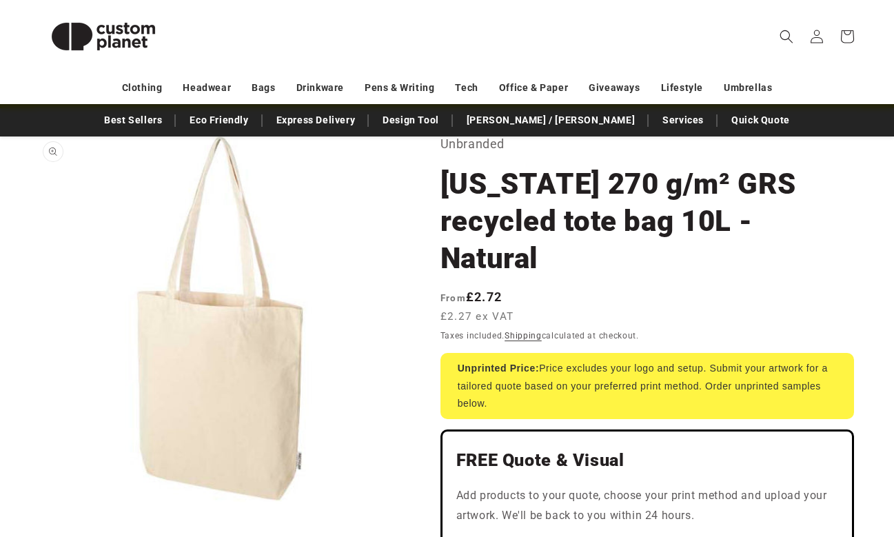
click at [34, 504] on button "Open media 1 in modal" at bounding box center [34, 504] width 0 height 0
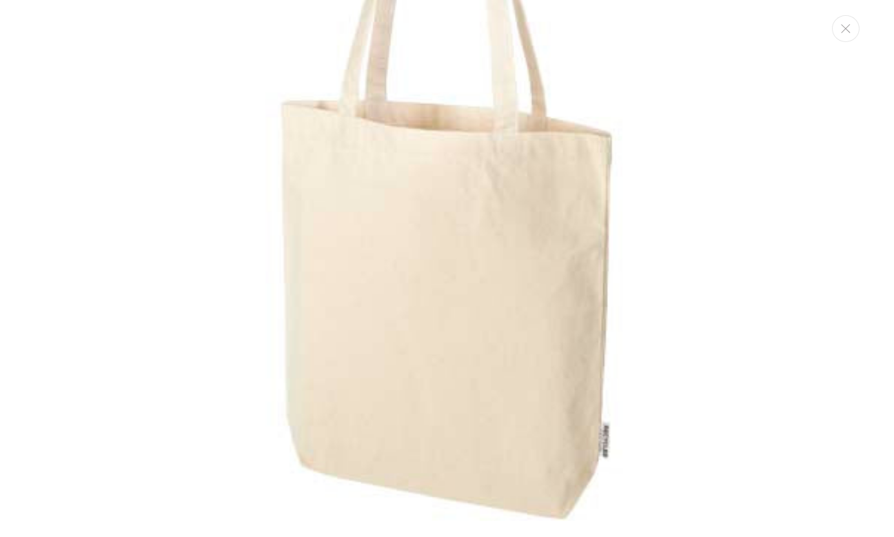
scroll to position [230, 0]
click at [617, 436] on img "Media gallery" at bounding box center [447, 155] width 743 height 743
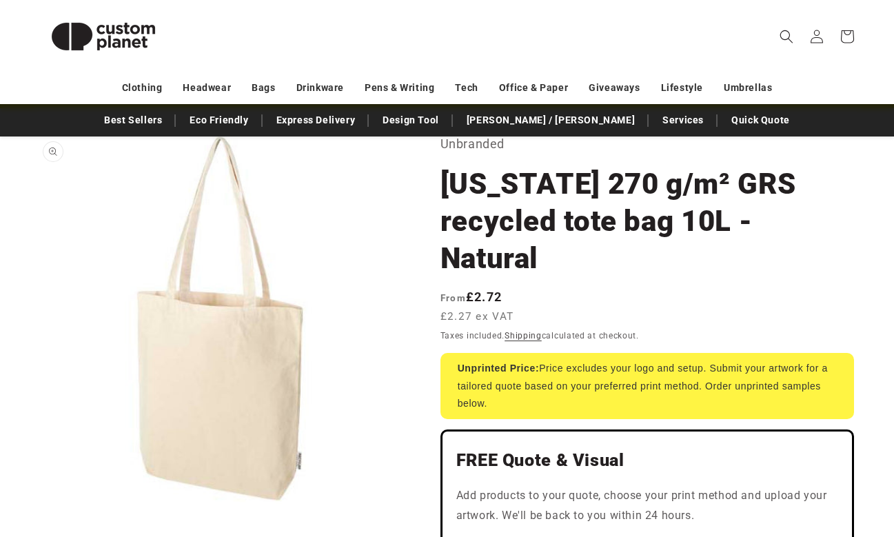
click at [34, 504] on button "Open media 1 in modal" at bounding box center [34, 504] width 0 height 0
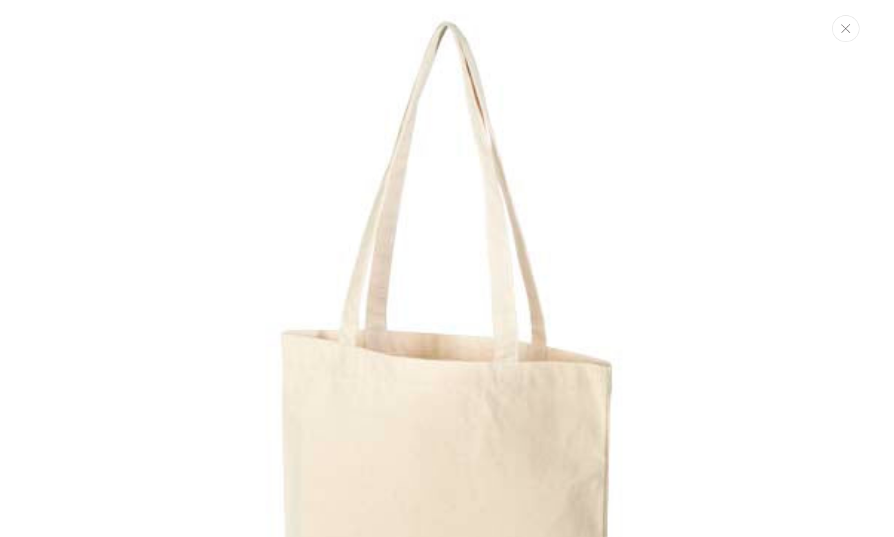
scroll to position [0, 0]
click at [848, 36] on button "Close" at bounding box center [846, 28] width 28 height 27
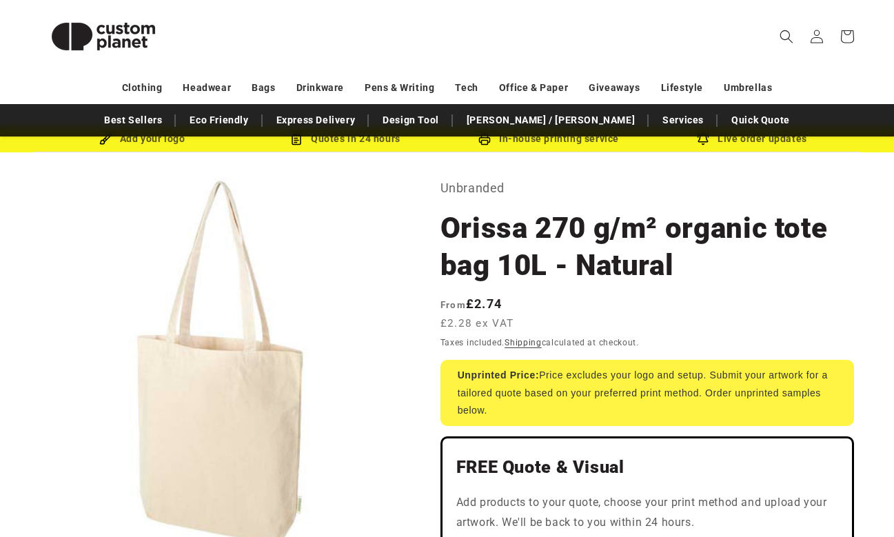
scroll to position [34, 0]
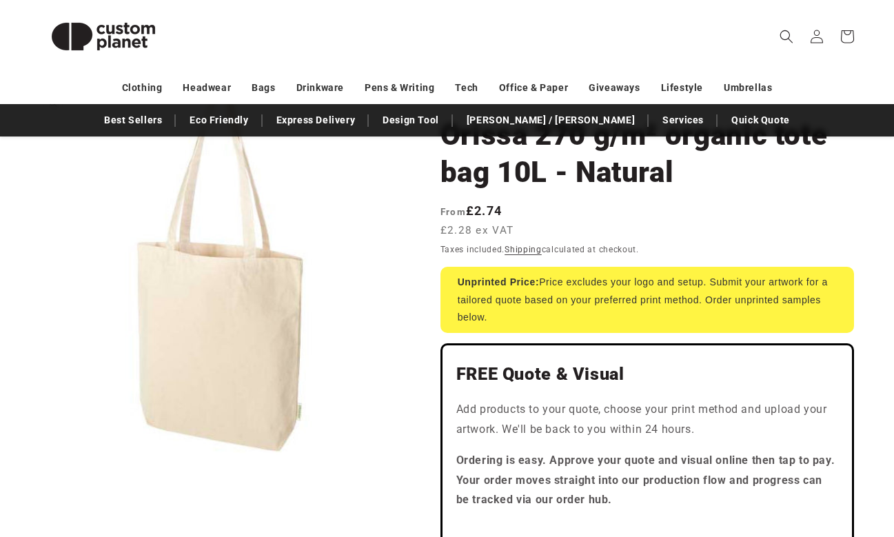
scroll to position [117, 0]
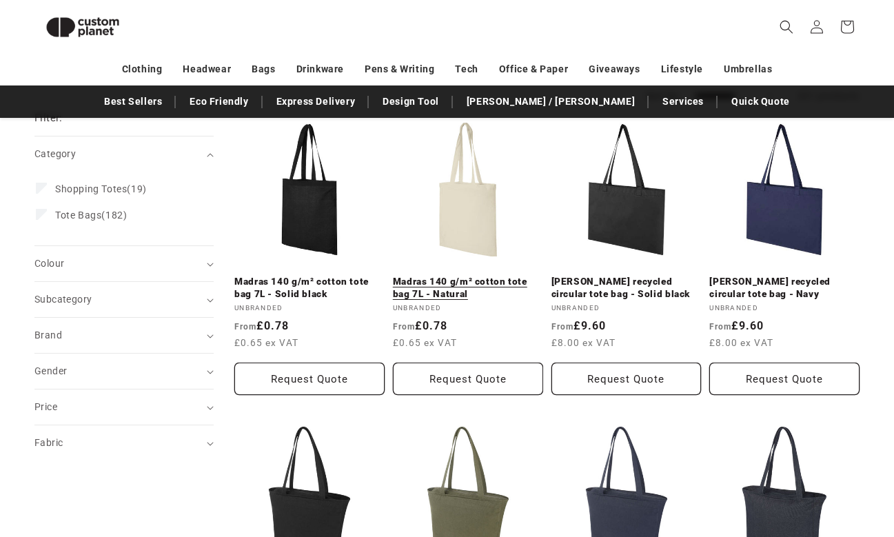
scroll to position [184, 0]
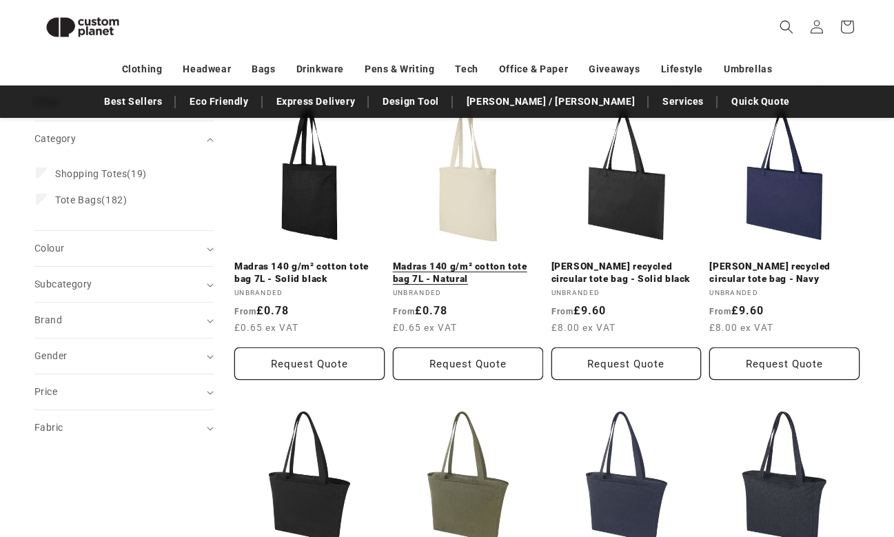
click at [490, 275] on link "Madras 140 g/m² cotton tote bag 7L - Natural" at bounding box center [468, 273] width 150 height 24
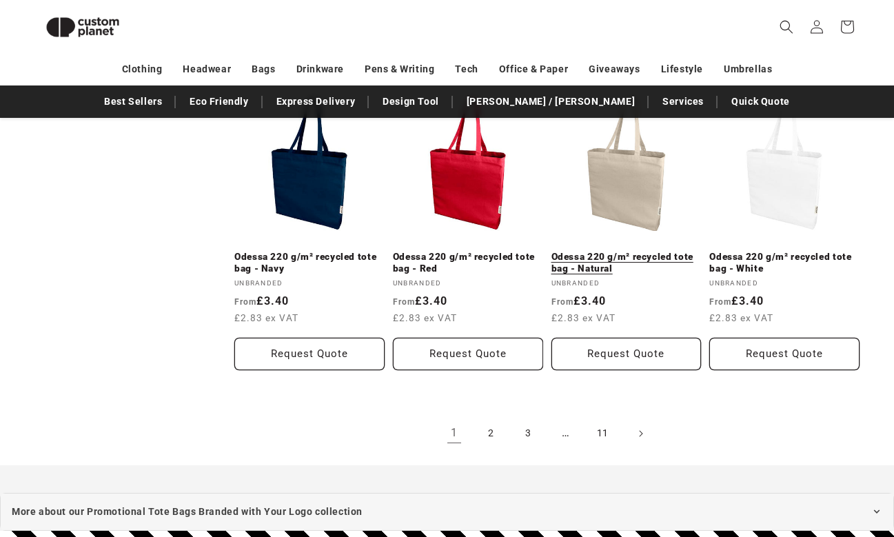
scroll to position [1432, 0]
click at [613, 254] on link "Odessa 220 g/m² recycled tote bag - Natural" at bounding box center [627, 262] width 150 height 24
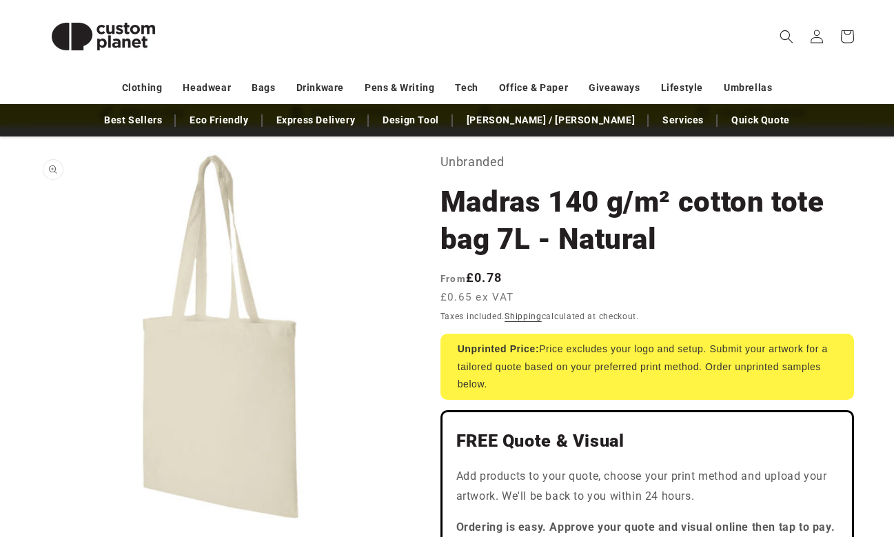
scroll to position [107, 0]
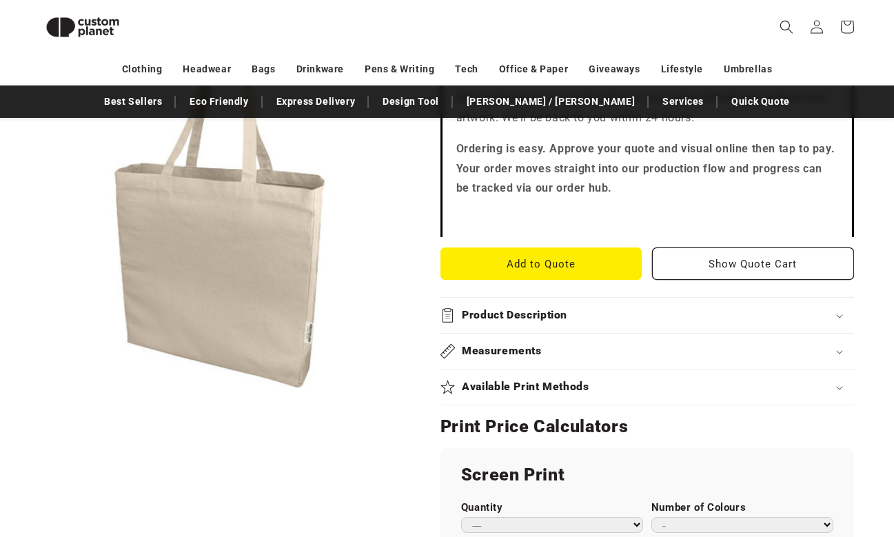
scroll to position [442, 0]
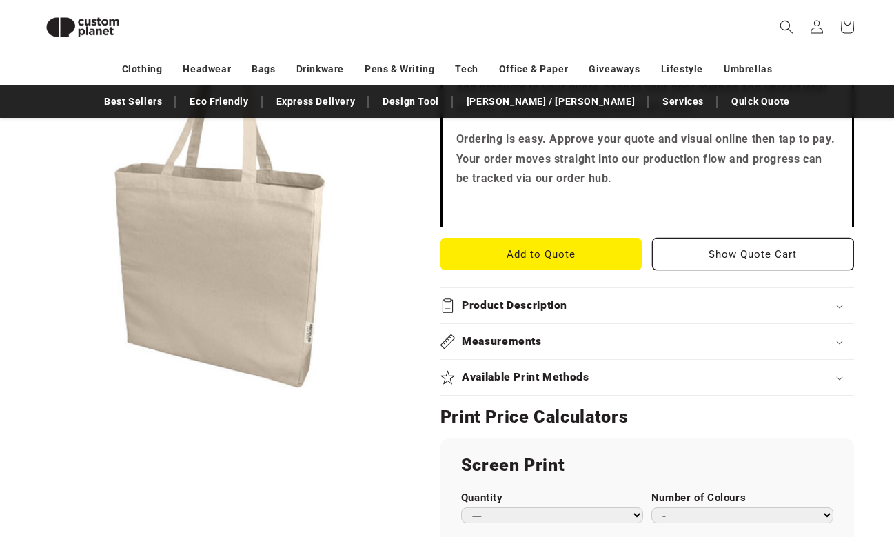
click at [556, 306] on h2 "Product Description" at bounding box center [515, 306] width 106 height 14
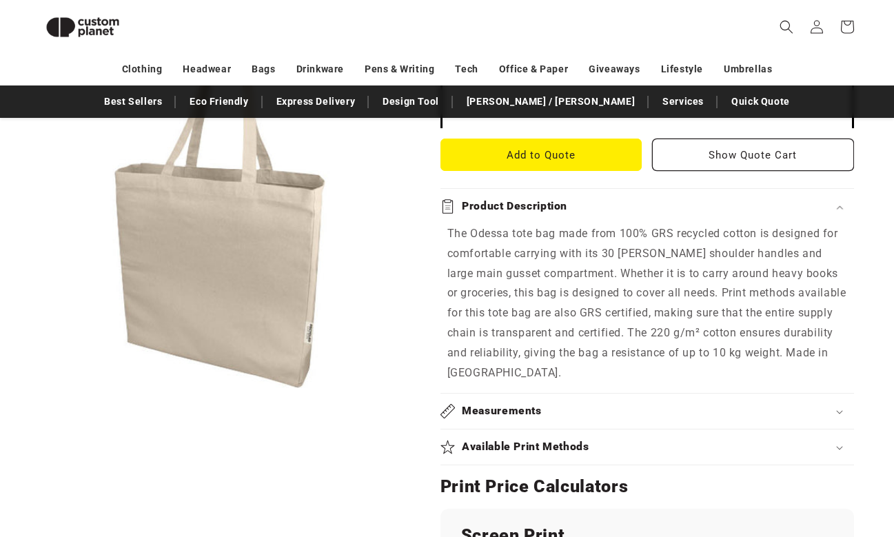
scroll to position [545, 0]
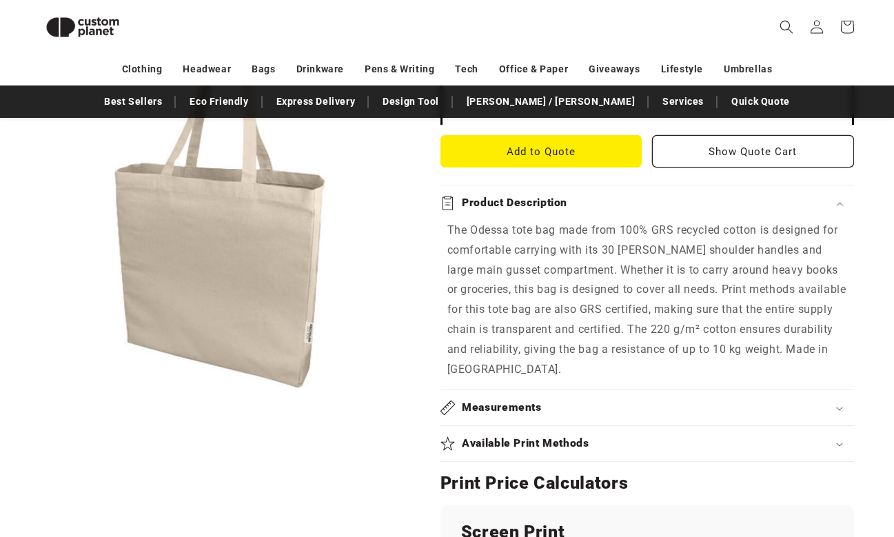
click at [493, 308] on p "The Odessa tote bag made from 100% GRS recycled cotton is designed for comforta…" at bounding box center [648, 300] width 400 height 159
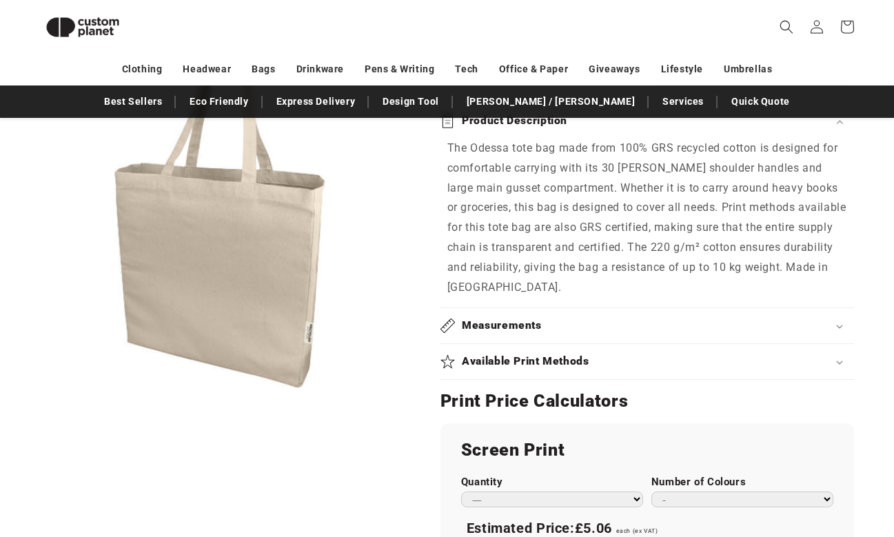
click at [832, 344] on summary "Available Print Methods" at bounding box center [648, 361] width 414 height 35
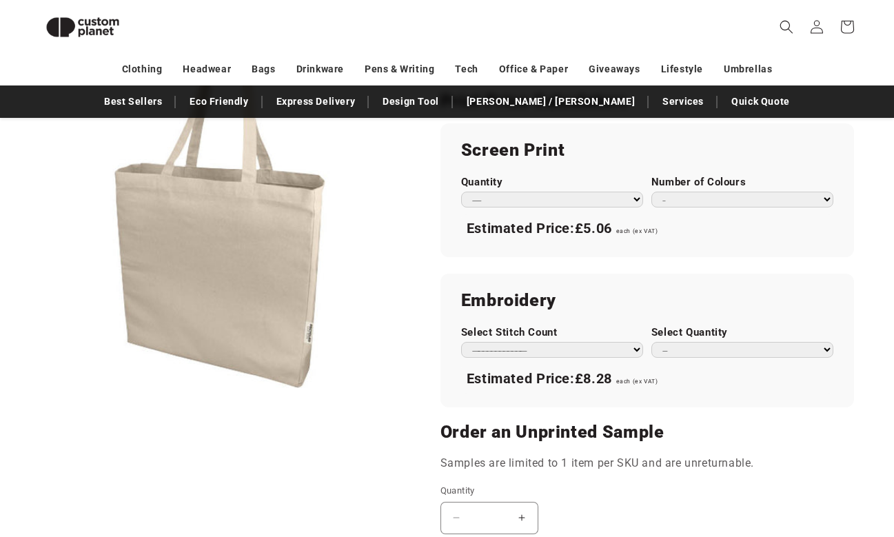
scroll to position [961, 0]
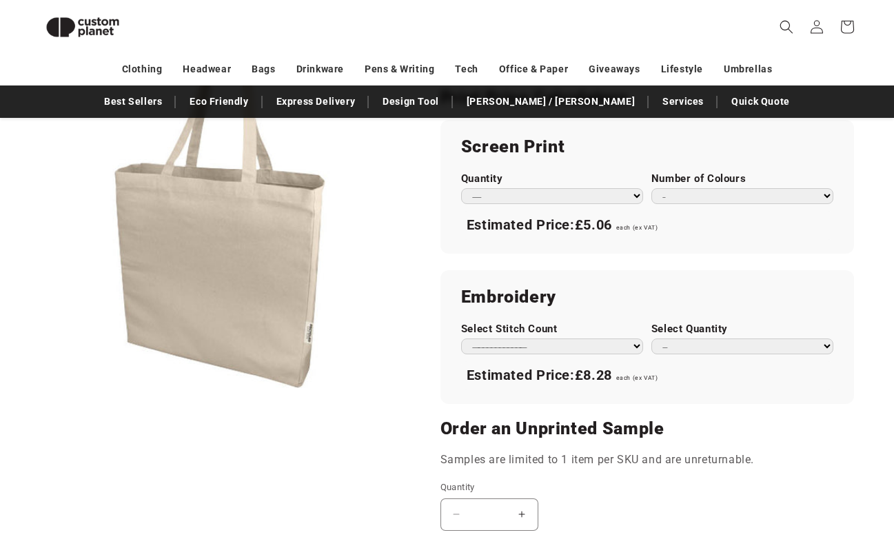
select select "**"
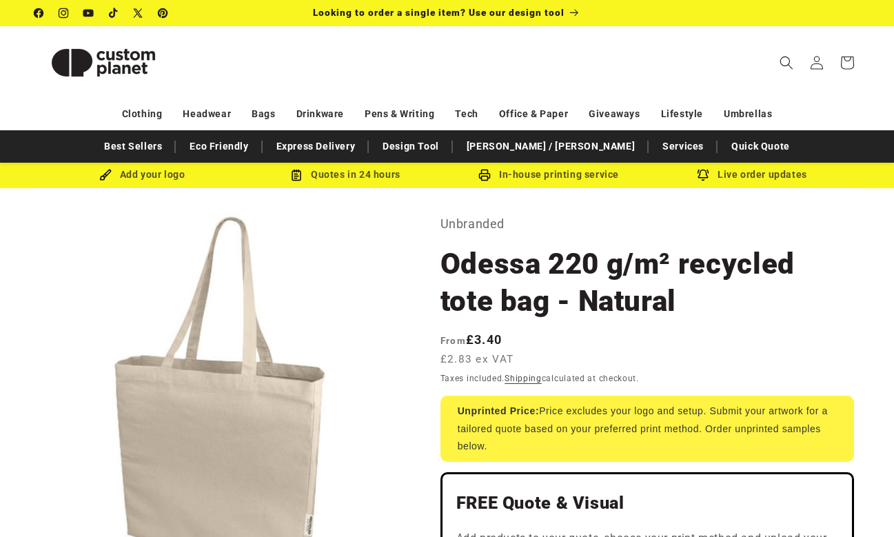
scroll to position [0, 0]
